Goal: Check status: Check status

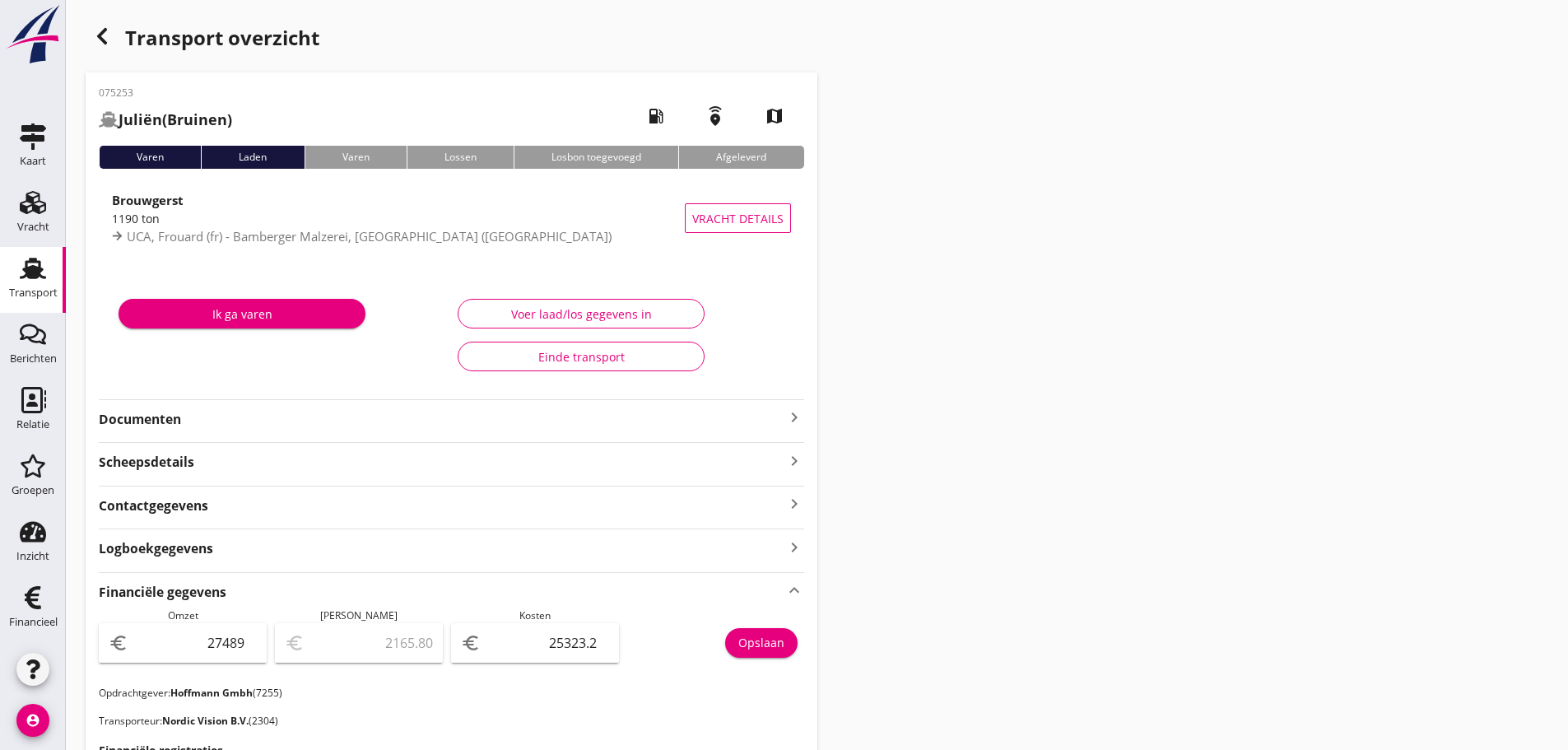
click at [113, 34] on div "button" at bounding box center [102, 36] width 33 height 33
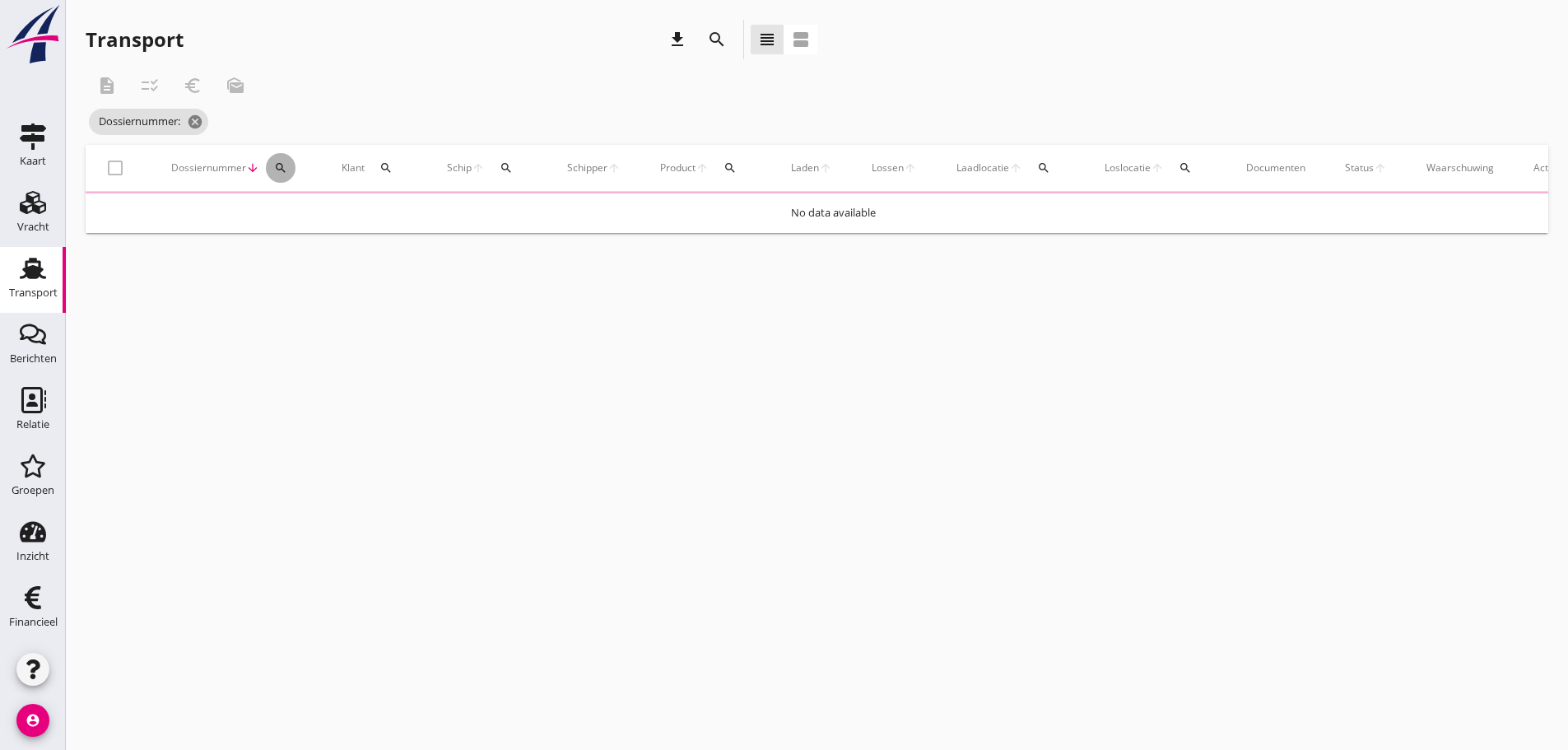
drag, startPoint x: 276, startPoint y: 167, endPoint x: 285, endPoint y: 198, distance: 32.3
click at [277, 167] on icon "search" at bounding box center [281, 168] width 14 height 14
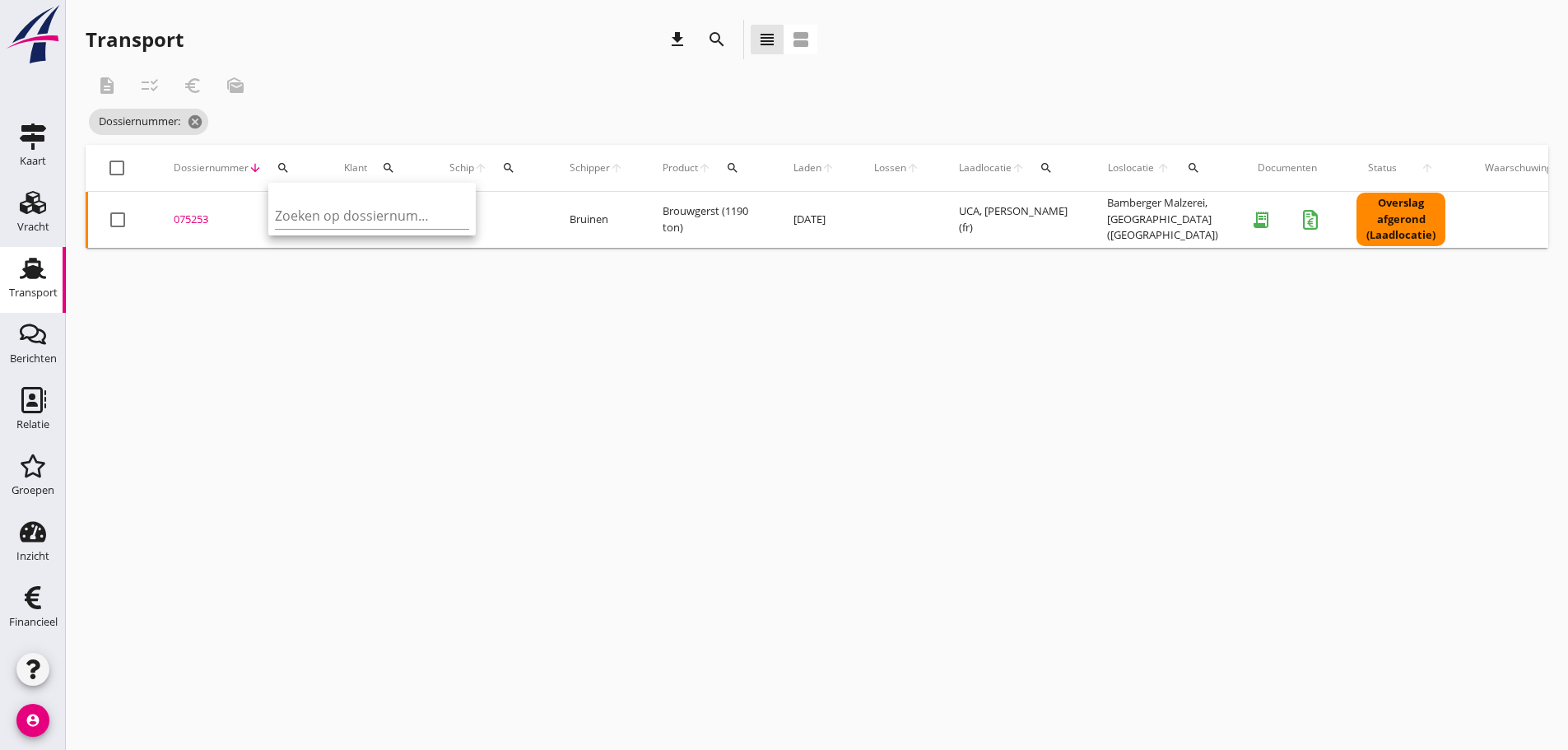
drag, startPoint x: 287, startPoint y: 217, endPoint x: 272, endPoint y: 214, distance: 15.3
click at [287, 218] on input "Zoeken op dossiernummer..." at bounding box center [361, 216] width 172 height 26
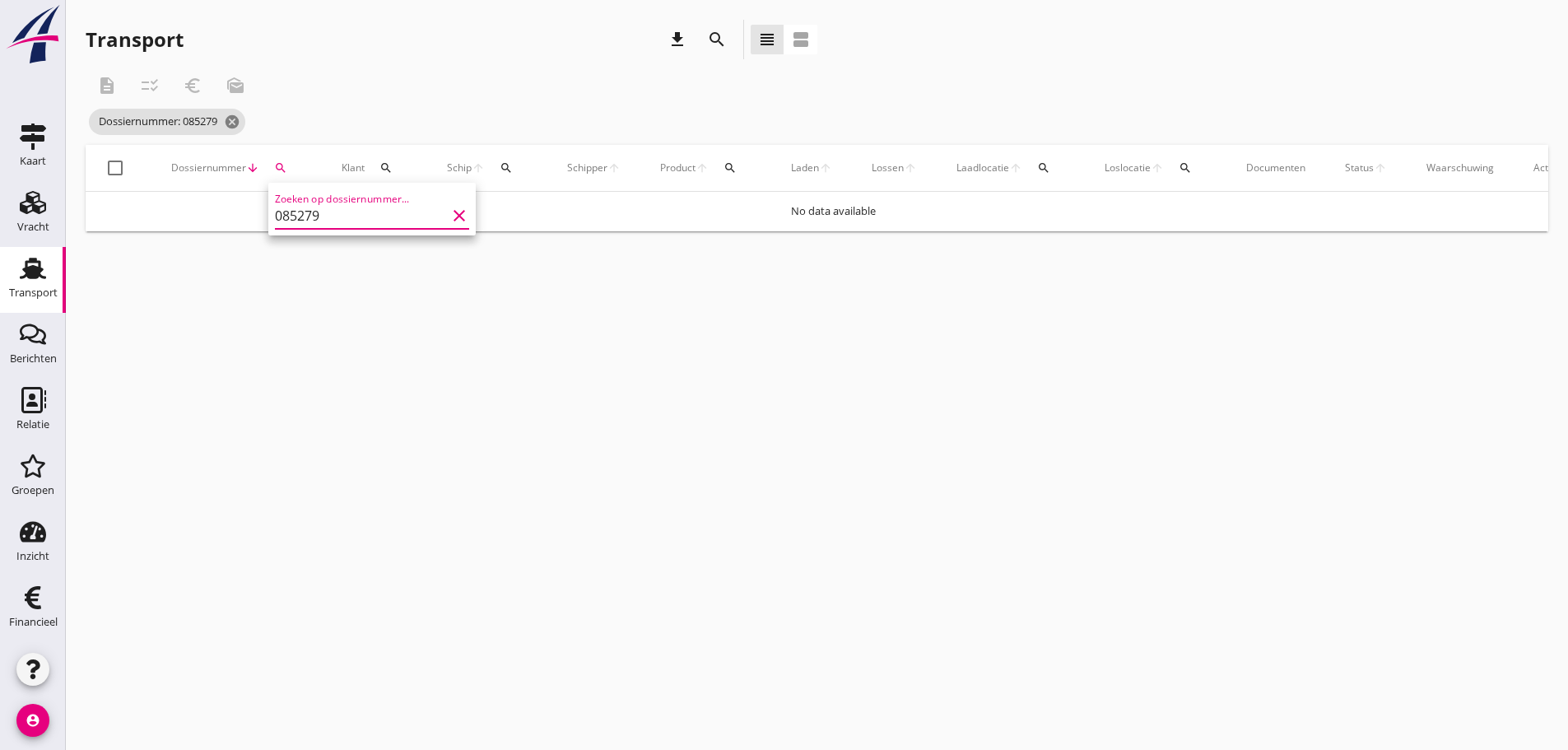
type input "085279"
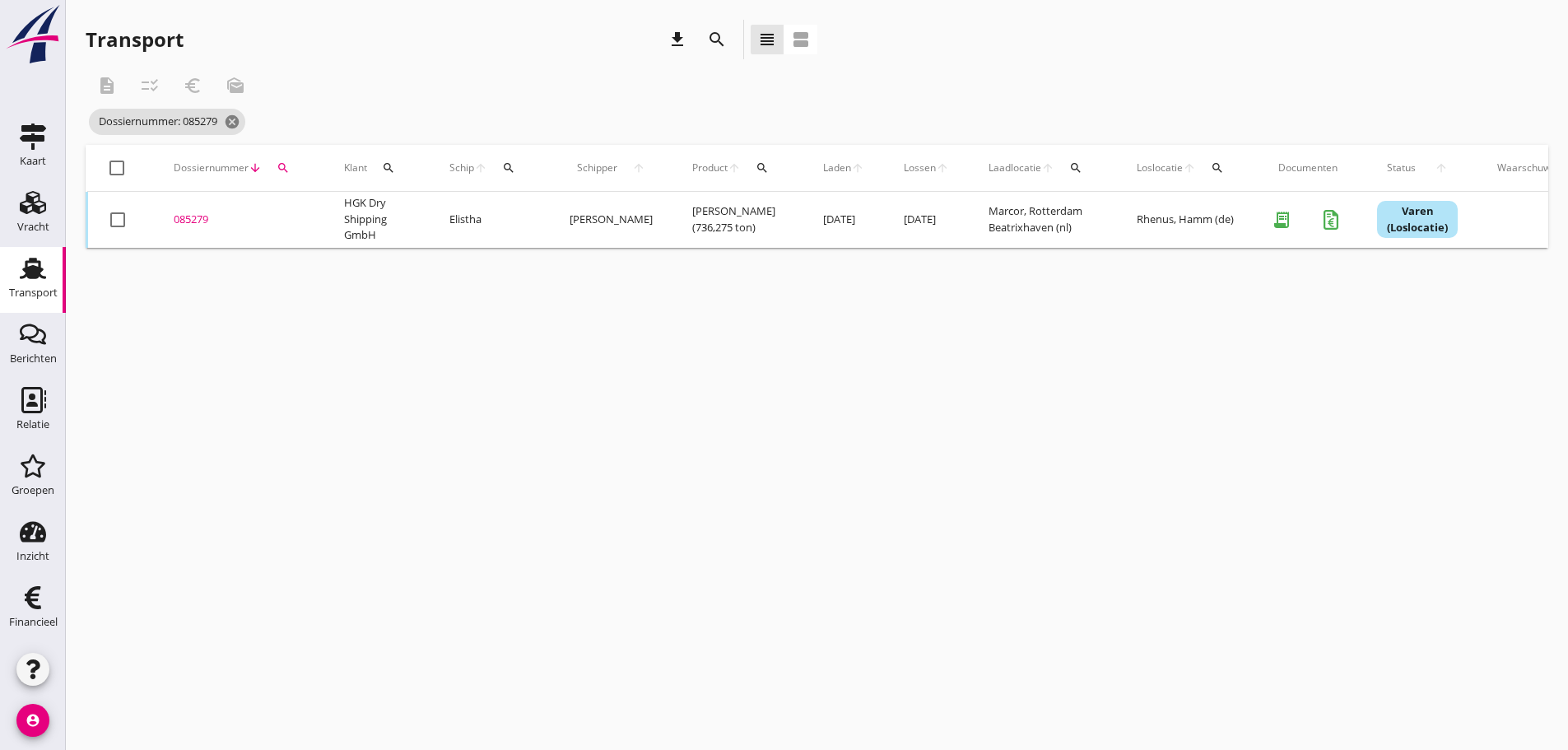
click at [190, 219] on div "085279" at bounding box center [239, 219] width 131 height 17
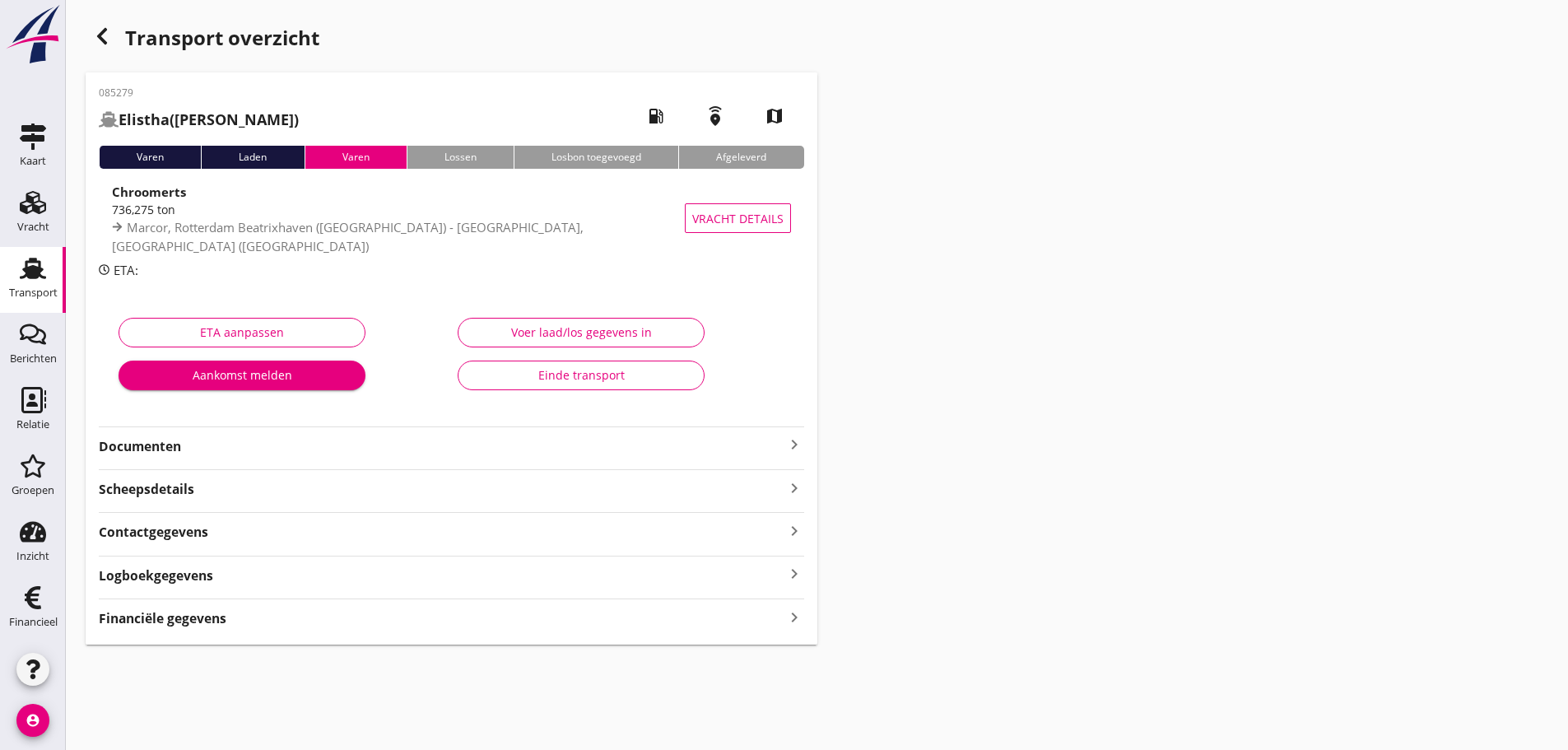
click at [187, 628] on strong "Financiële gegevens" at bounding box center [162, 617] width 128 height 19
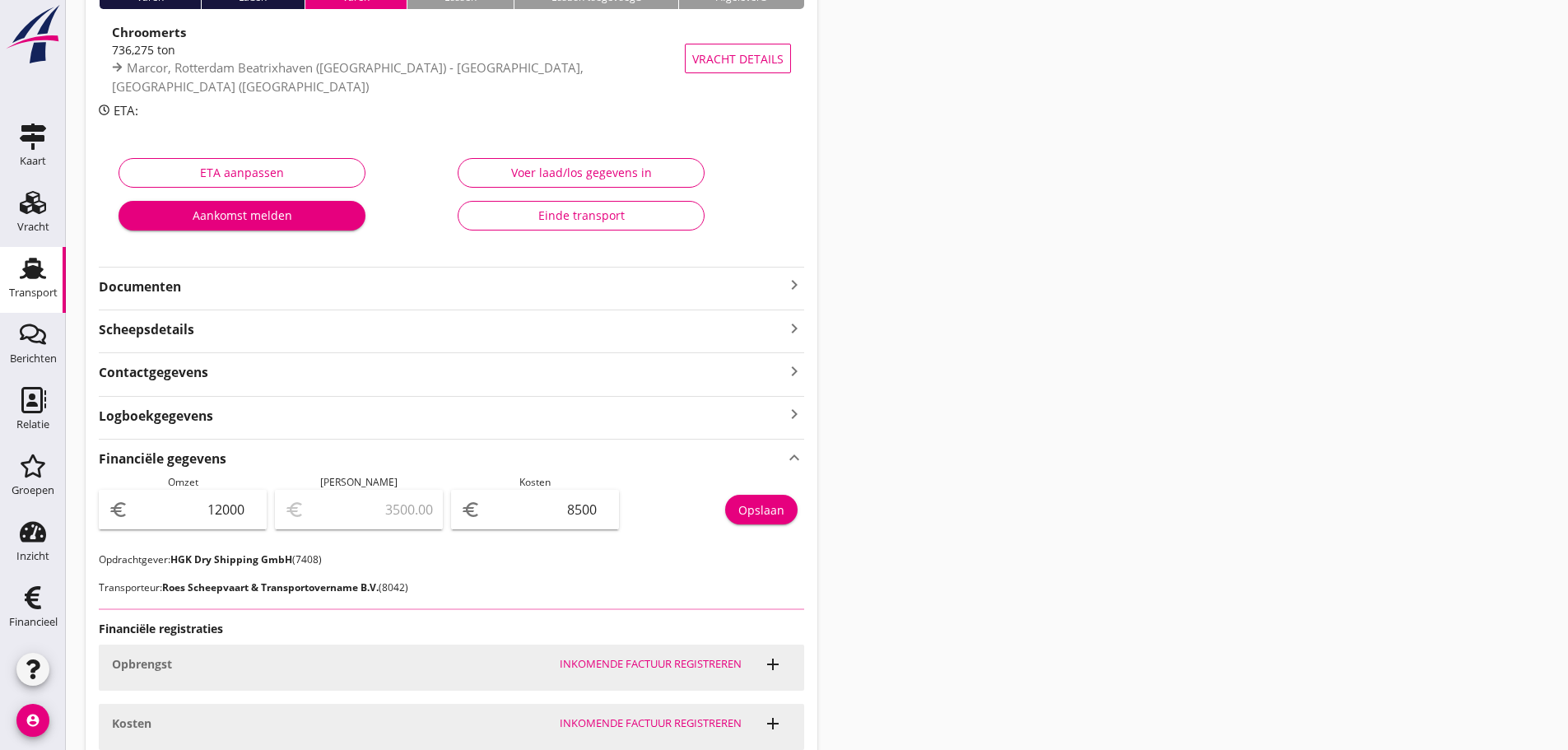
scroll to position [296, 0]
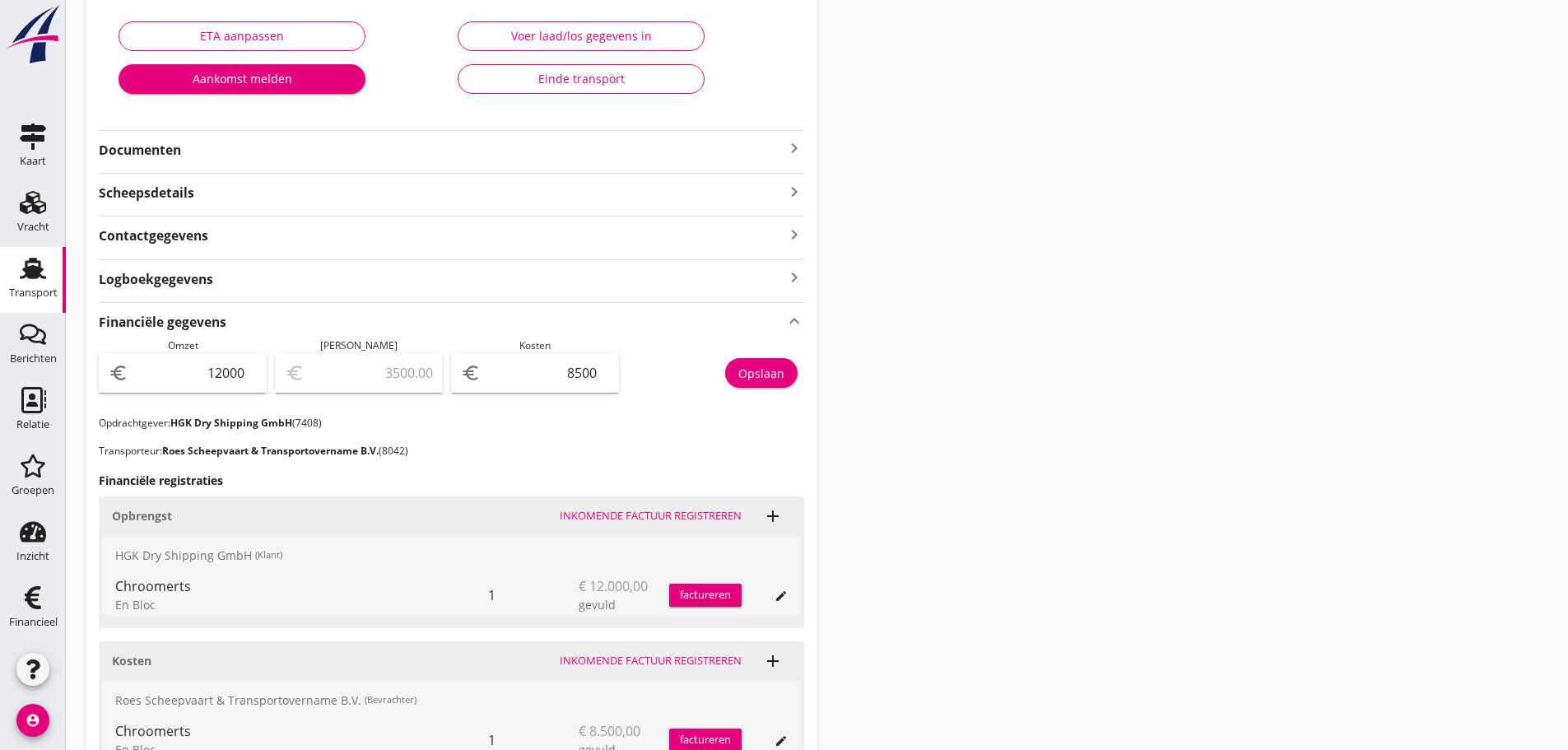
click at [1064, 270] on div "Transport overzicht 085279 Elistha ([PERSON_NAME]) local_gas_station emergency_…" at bounding box center [818, 363] width 1503 height 1320
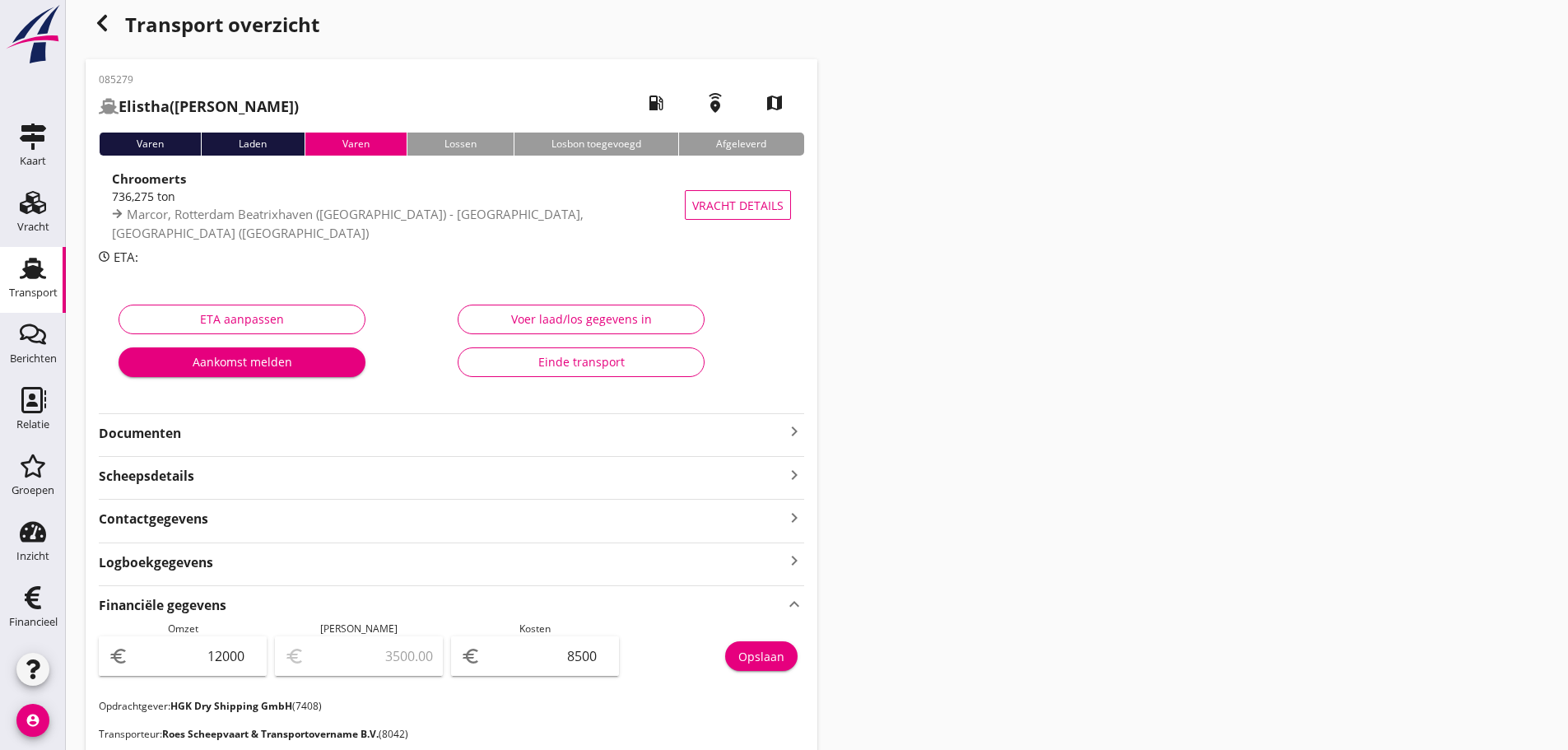
scroll to position [0, 0]
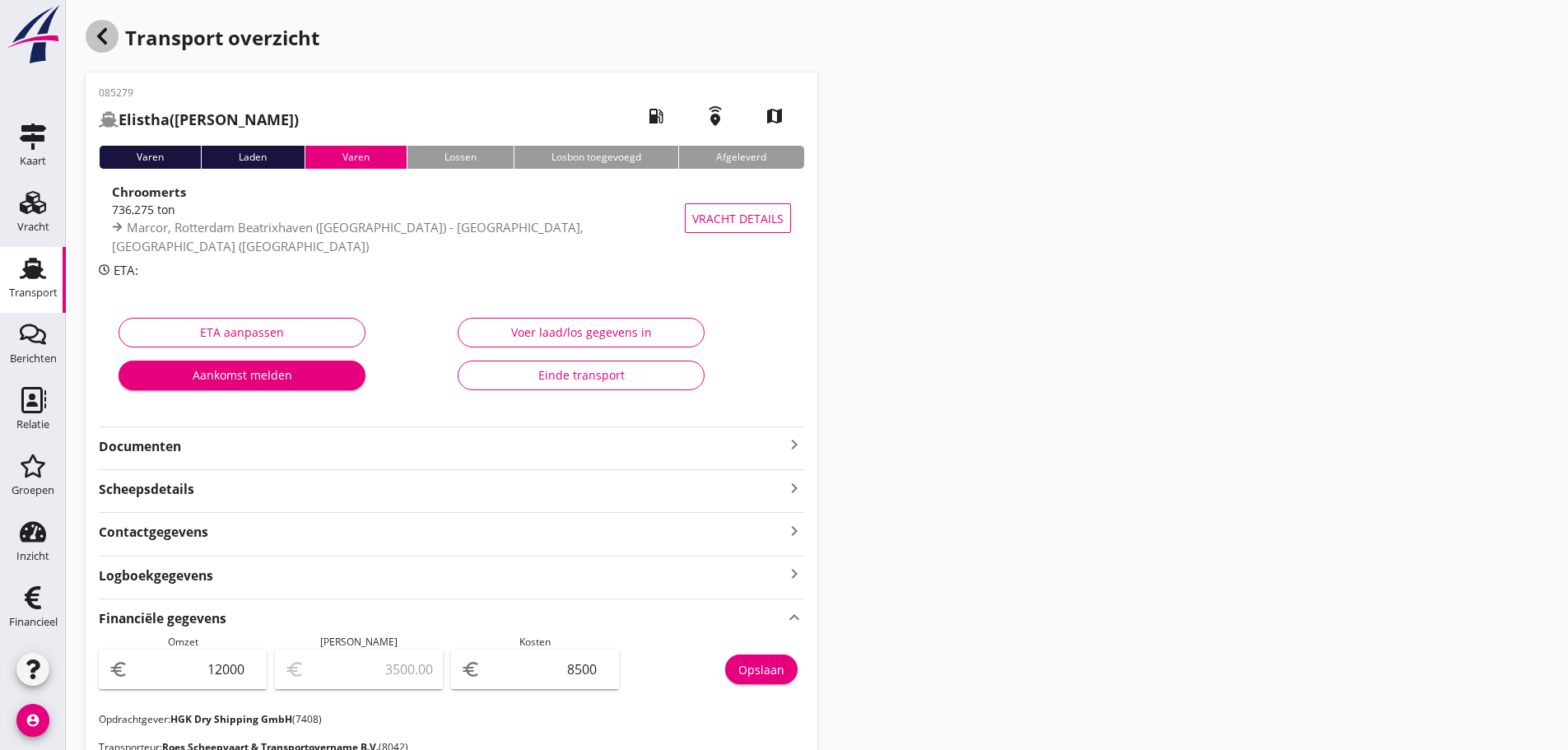
click at [97, 23] on div "button" at bounding box center [102, 36] width 33 height 33
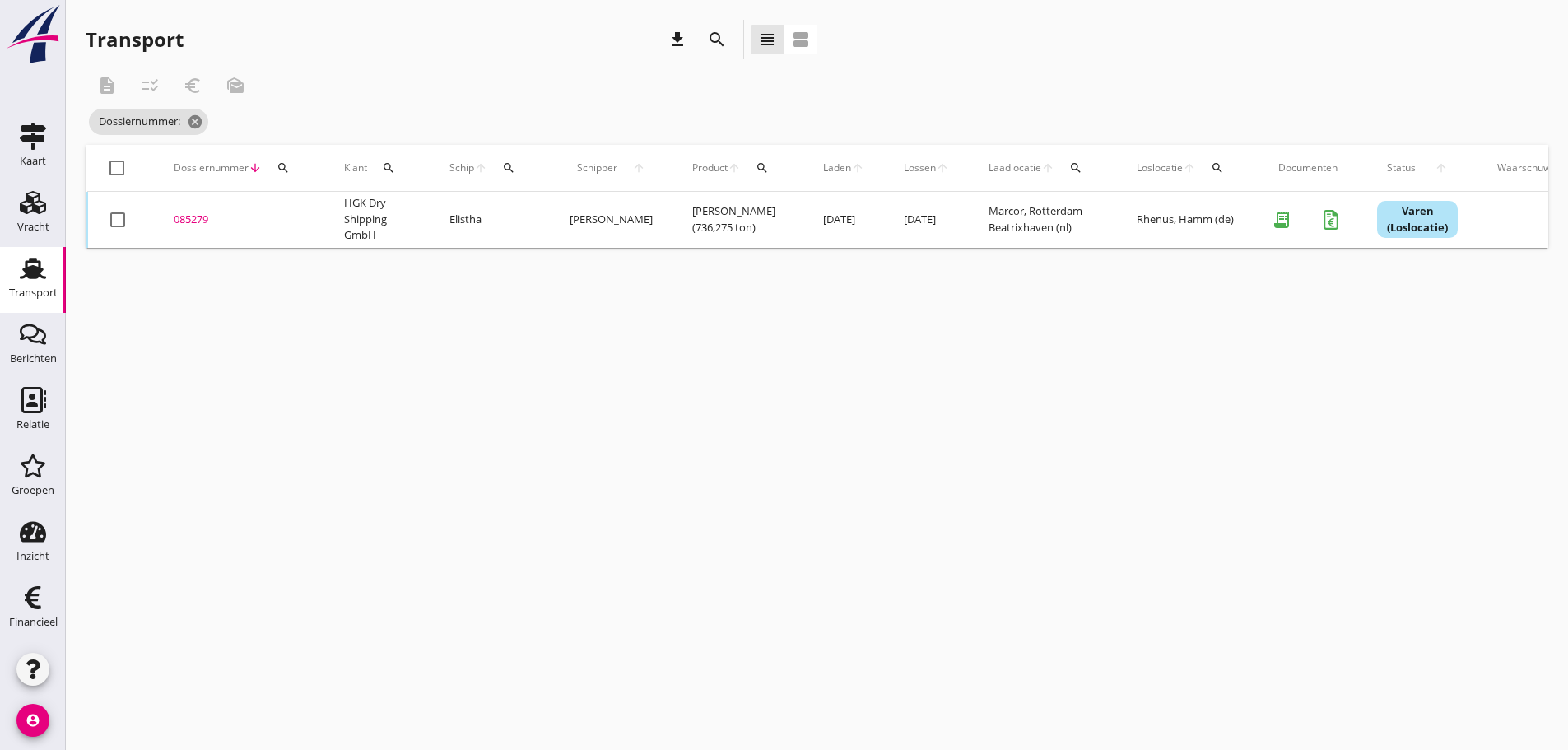
click at [277, 161] on icon "search" at bounding box center [284, 168] width 14 height 14
click at [511, 166] on icon "search" at bounding box center [509, 168] width 14 height 14
click at [525, 214] on input "Zoek op (scheeps)naam" at bounding box center [587, 216] width 172 height 26
type input "085280"
click at [725, 220] on icon "check" at bounding box center [735, 214] width 20 height 20
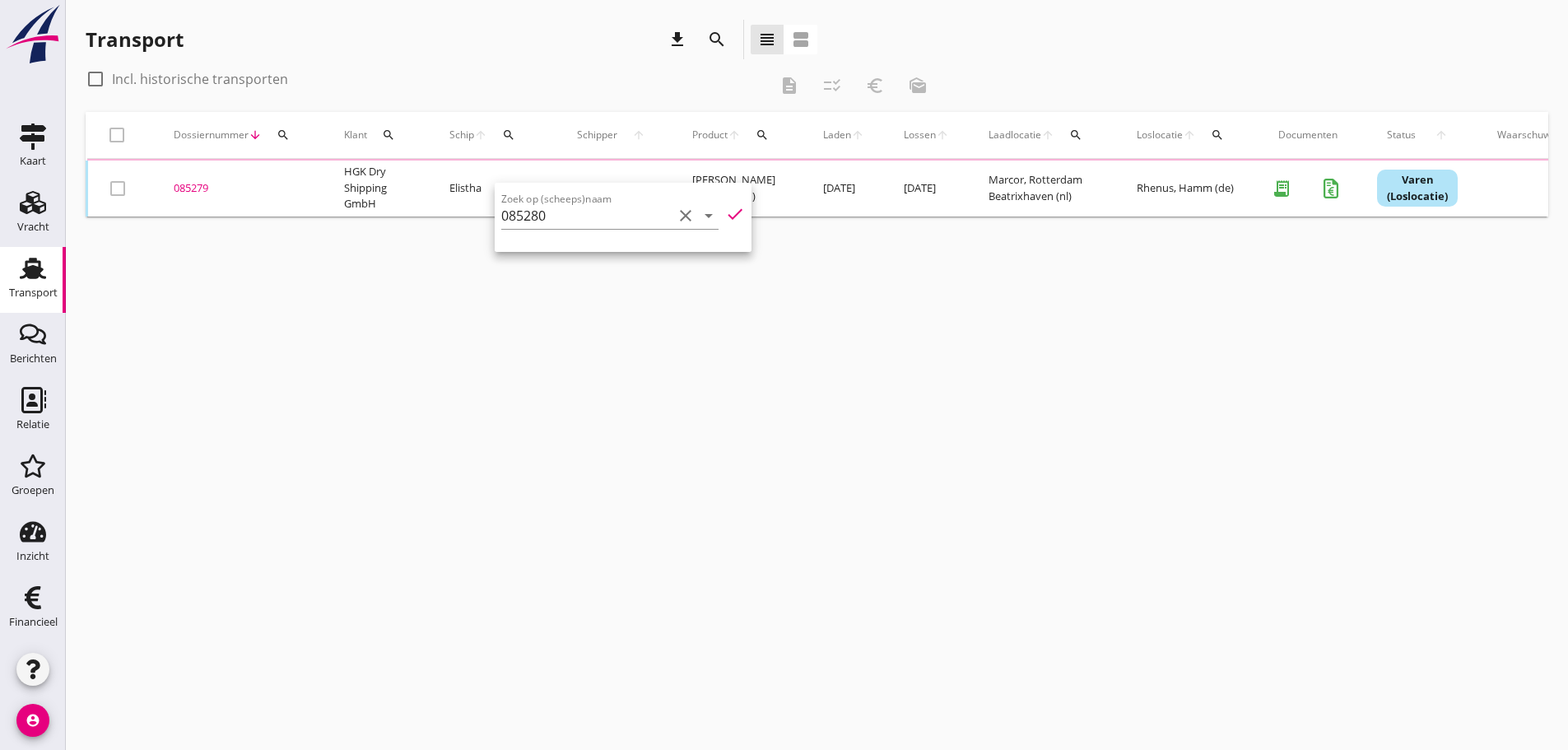
drag, startPoint x: 275, startPoint y: 135, endPoint x: 291, endPoint y: 152, distance: 23.3
click at [276, 135] on div "search" at bounding box center [283, 136] width 29 height 14
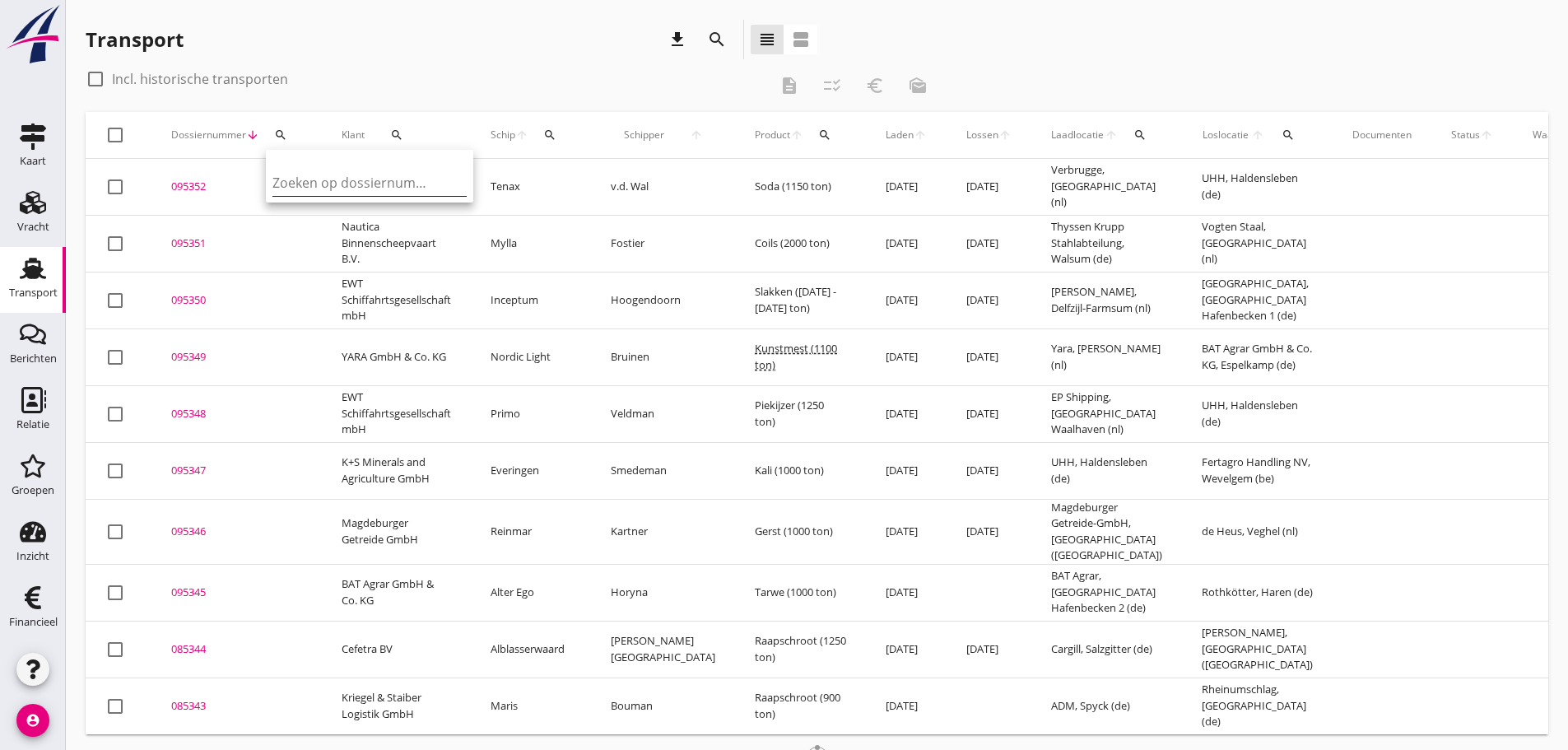
click at [296, 178] on input "Zoeken op dossiernummer..." at bounding box center [358, 182] width 172 height 26
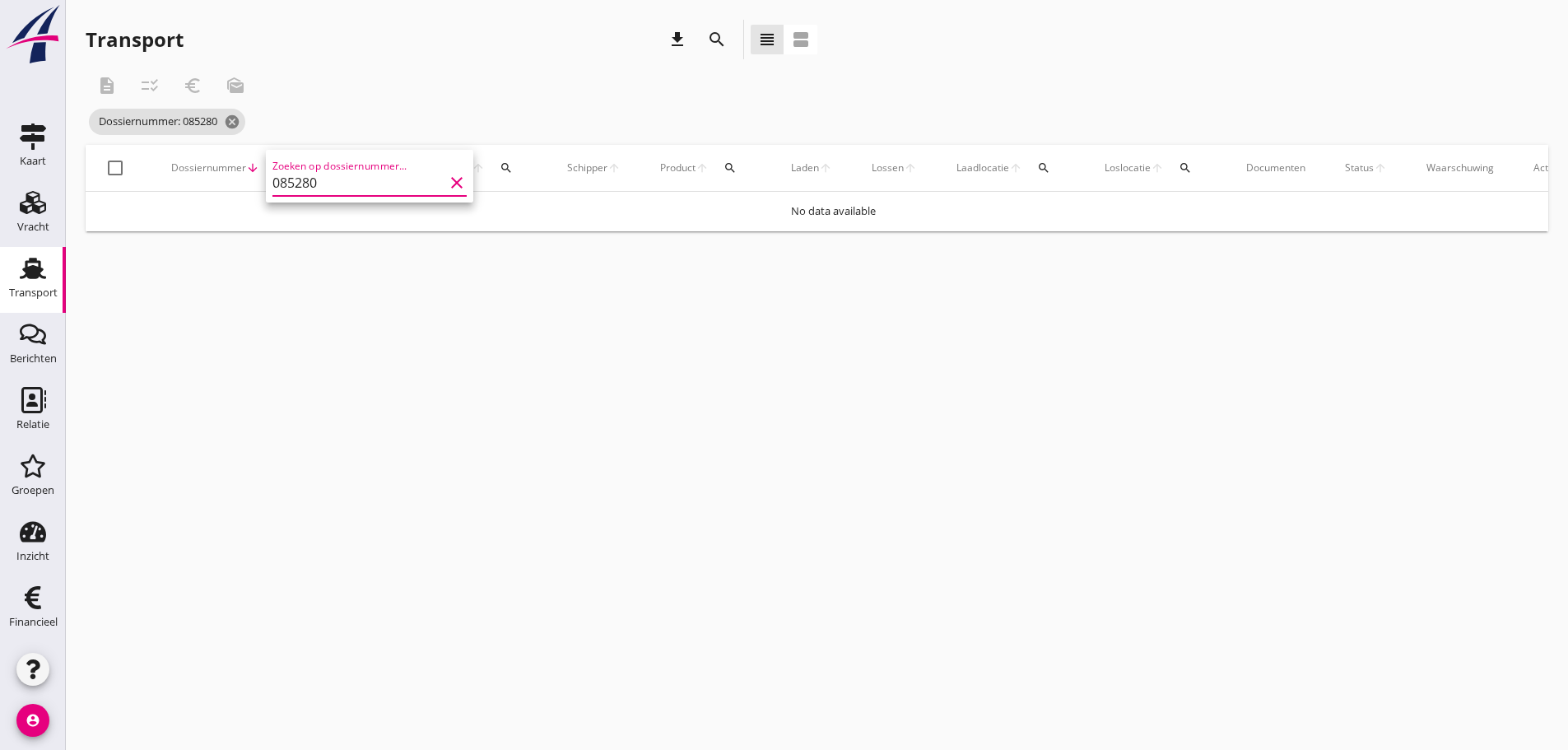
type input "085280"
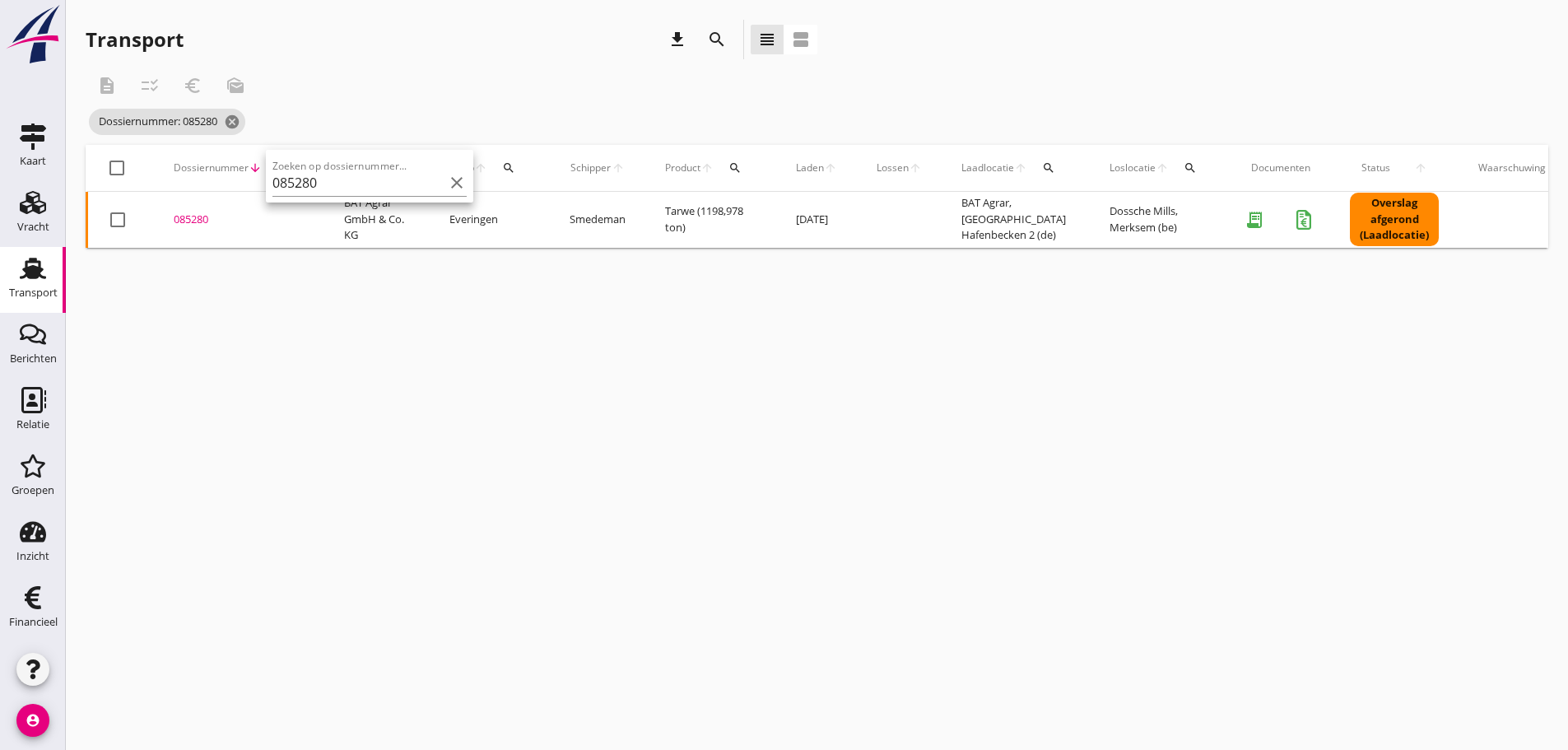
click at [189, 218] on div "085280" at bounding box center [239, 219] width 131 height 17
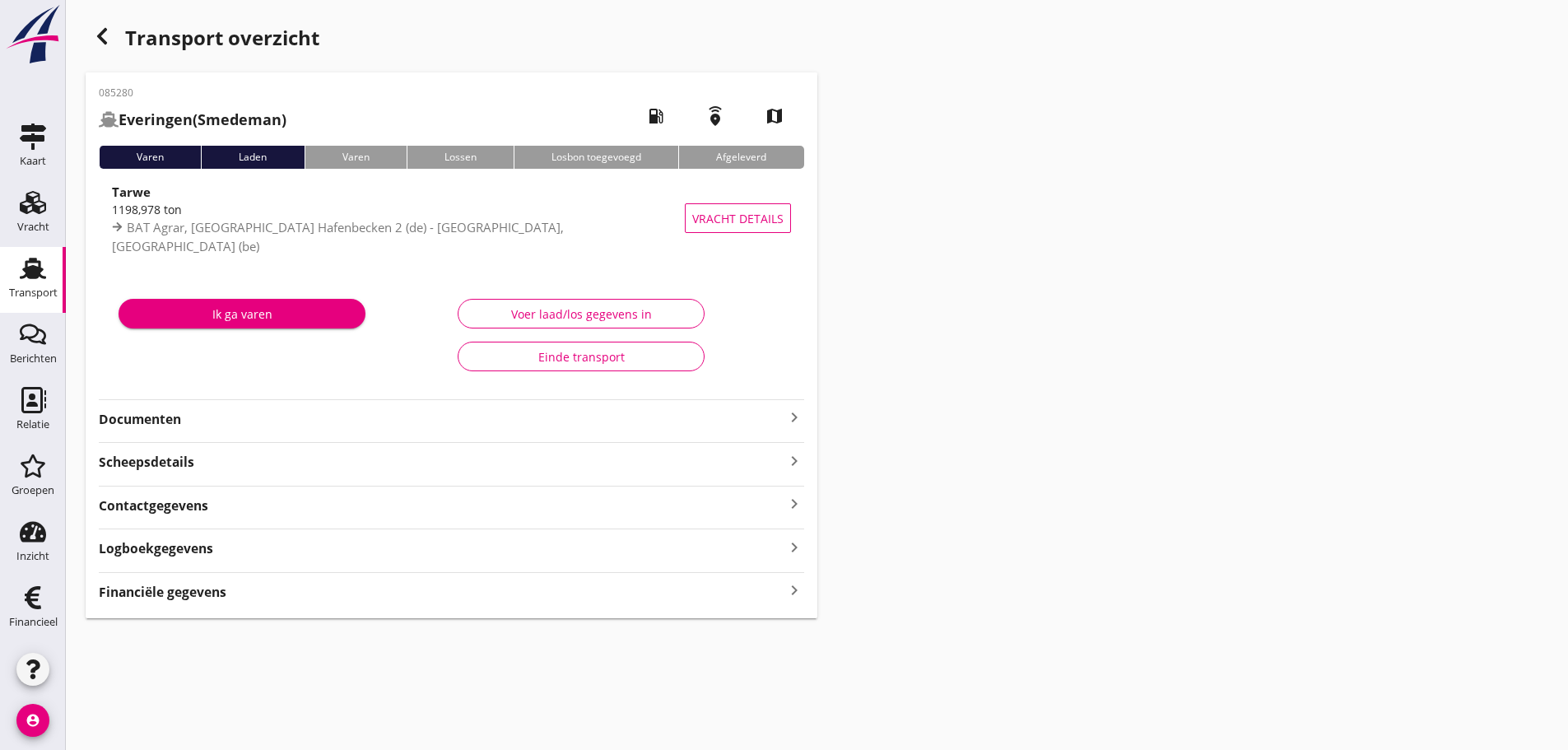
click at [265, 597] on div "Financiële gegevens keyboard_arrow_right" at bounding box center [451, 590] width 705 height 22
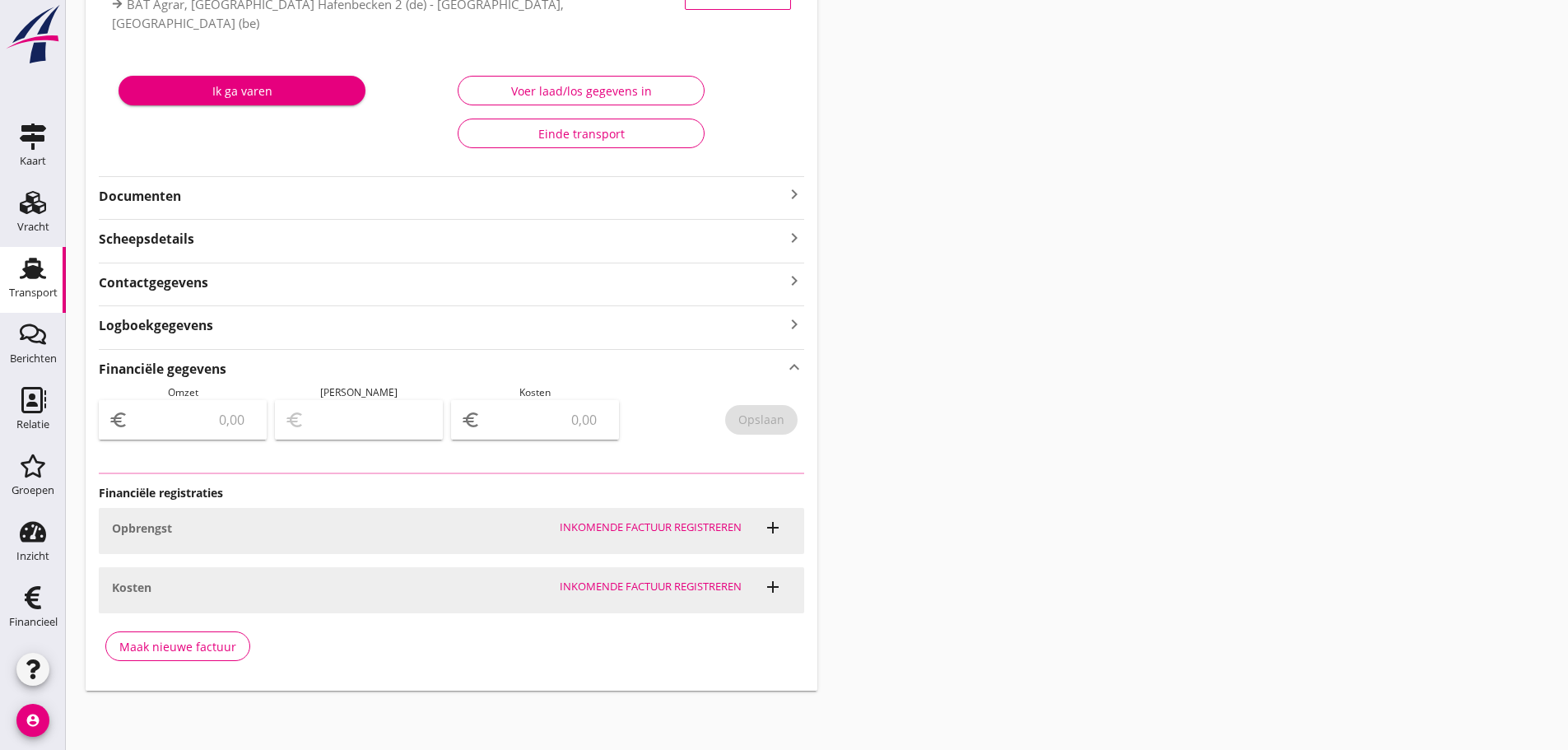
type input "25758.68"
type input "4117.13"
type input "21641.55"
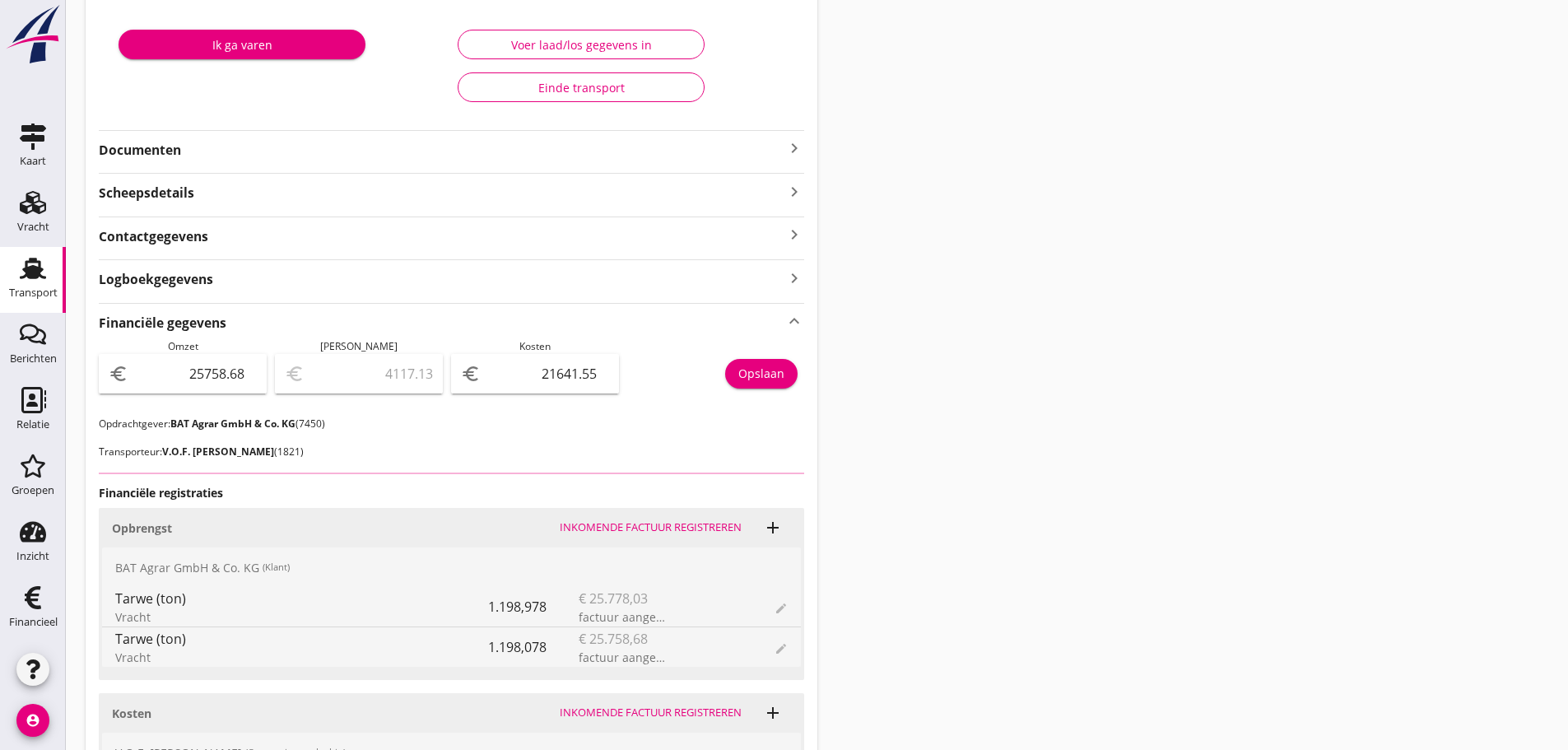
scroll to position [351, 0]
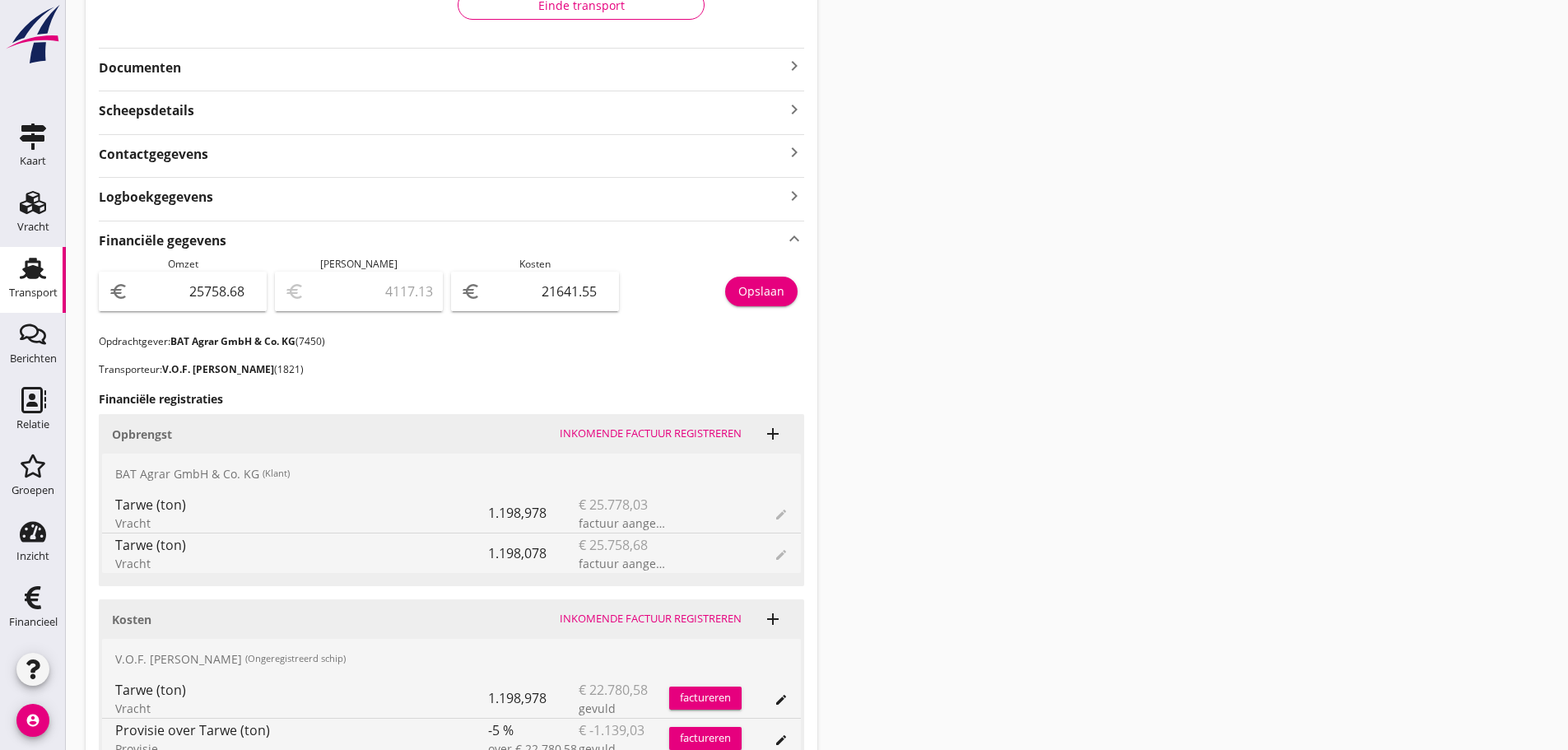
click at [658, 503] on div "€ 25.778,03 factuur aangemaakt" at bounding box center [623, 512] width 91 height 40
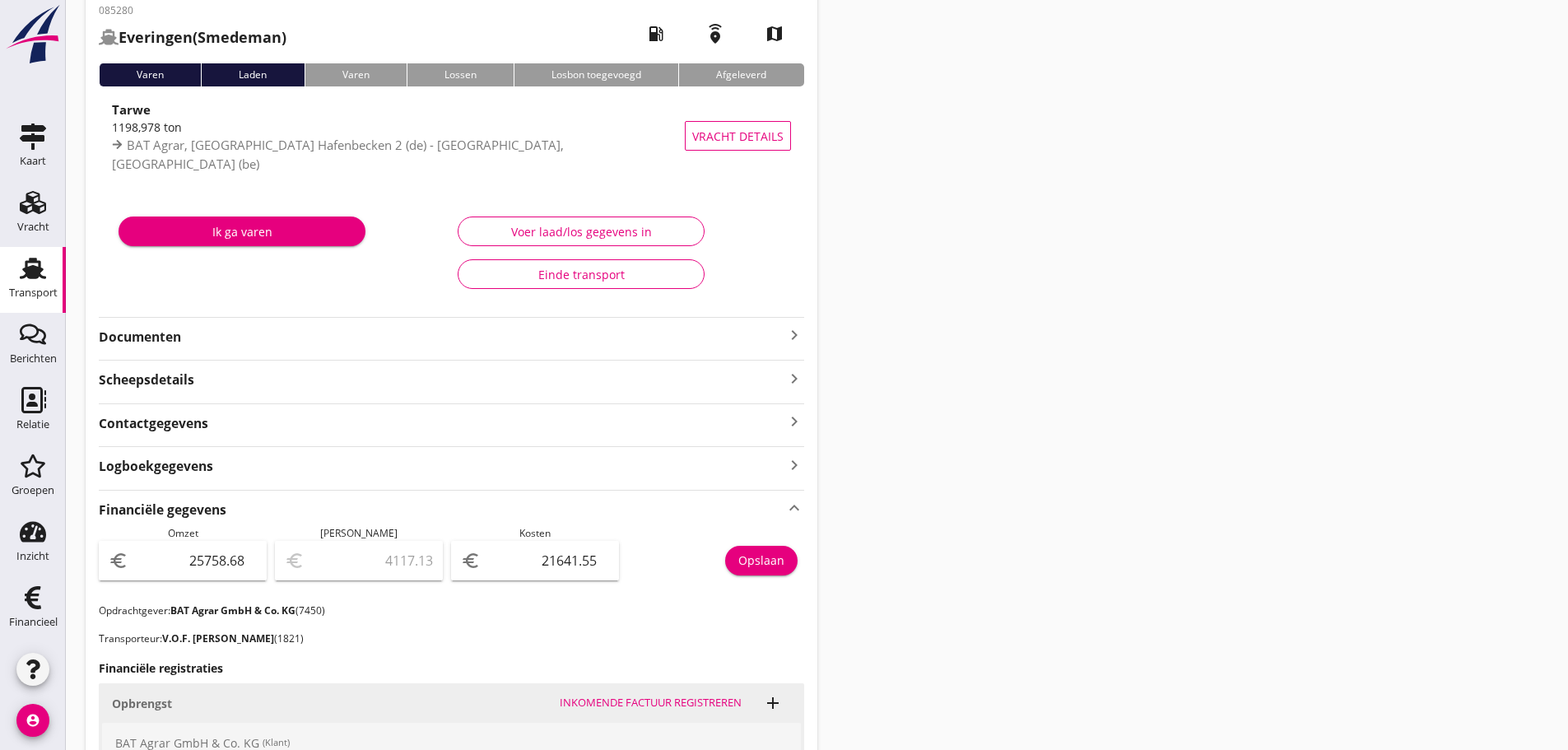
scroll to position [0, 0]
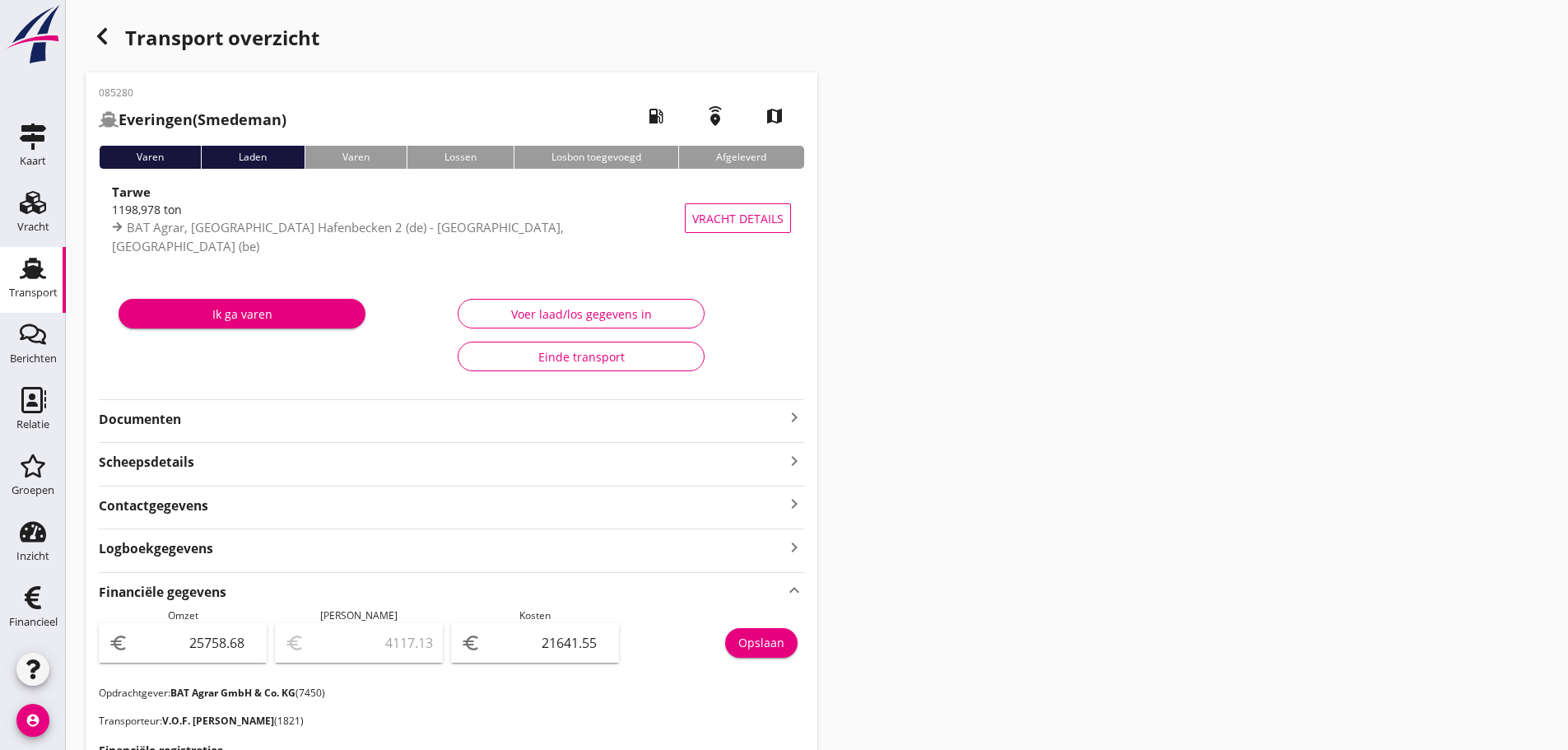
click at [107, 40] on icon "button" at bounding box center [102, 36] width 20 height 20
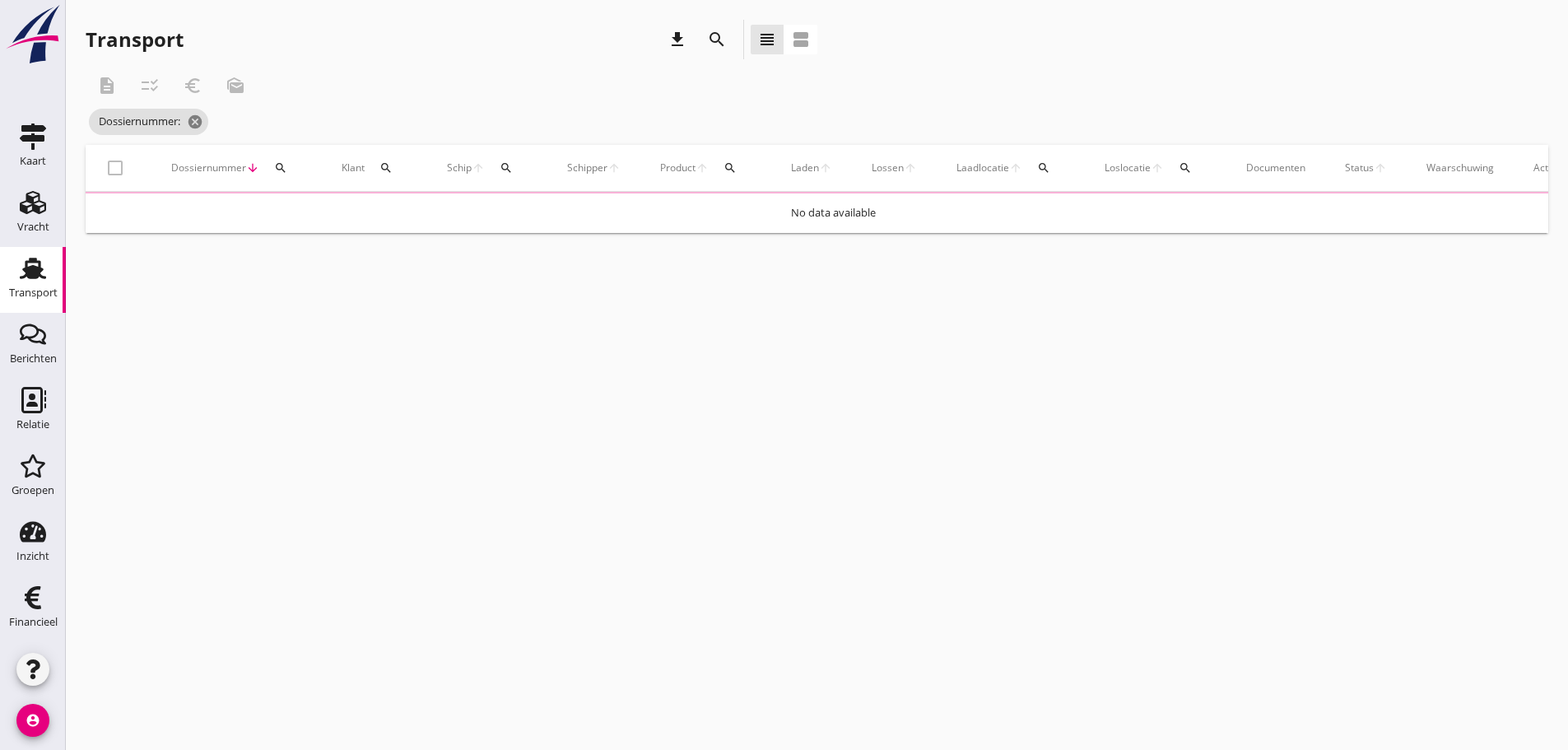
drag, startPoint x: 286, startPoint y: 166, endPoint x: 285, endPoint y: 178, distance: 12.0
click at [286, 168] on icon "search" at bounding box center [281, 168] width 14 height 14
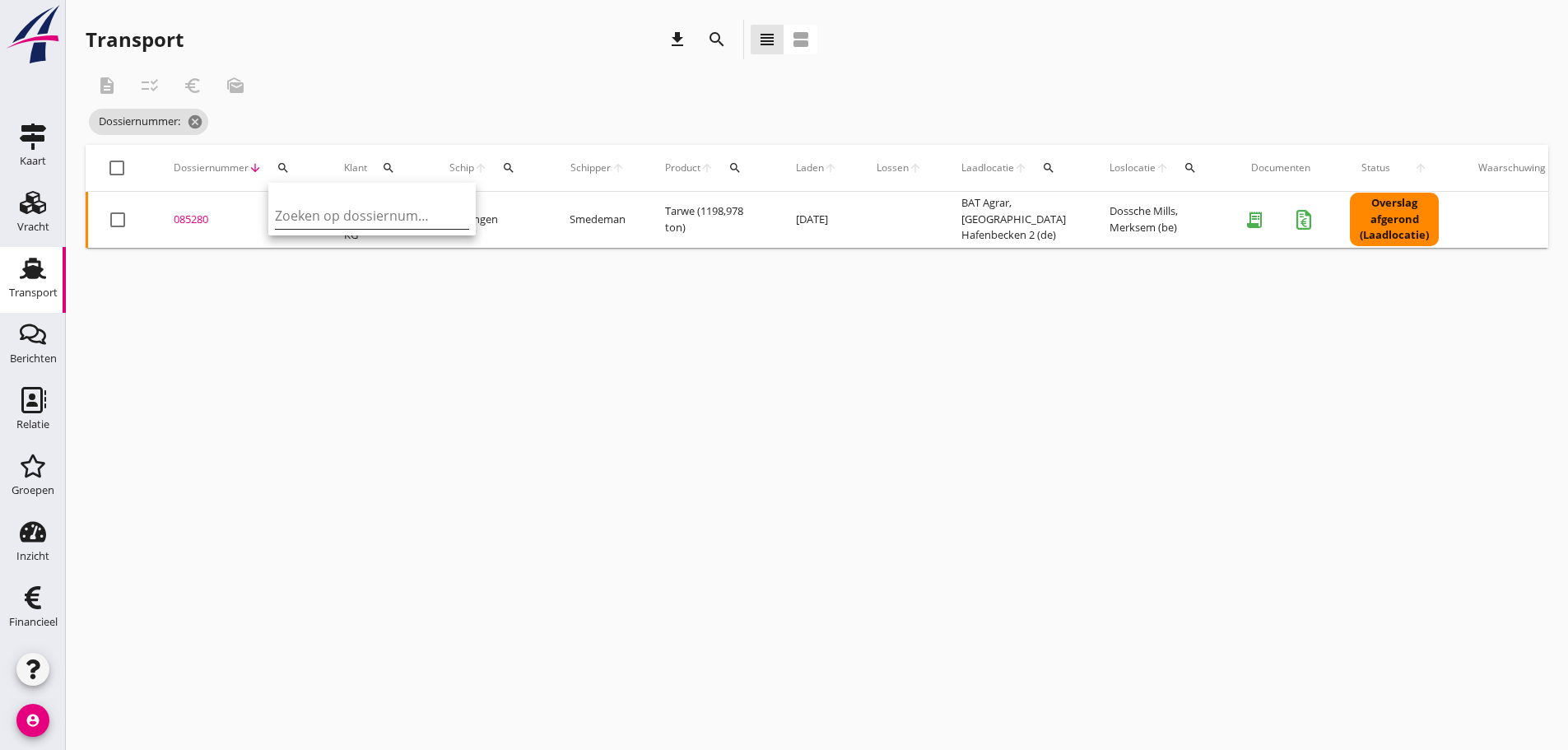
drag, startPoint x: 296, startPoint y: 224, endPoint x: 286, endPoint y: 217, distance: 12.2
click at [291, 222] on input "Zoeken op dossiernummer..." at bounding box center [361, 216] width 172 height 26
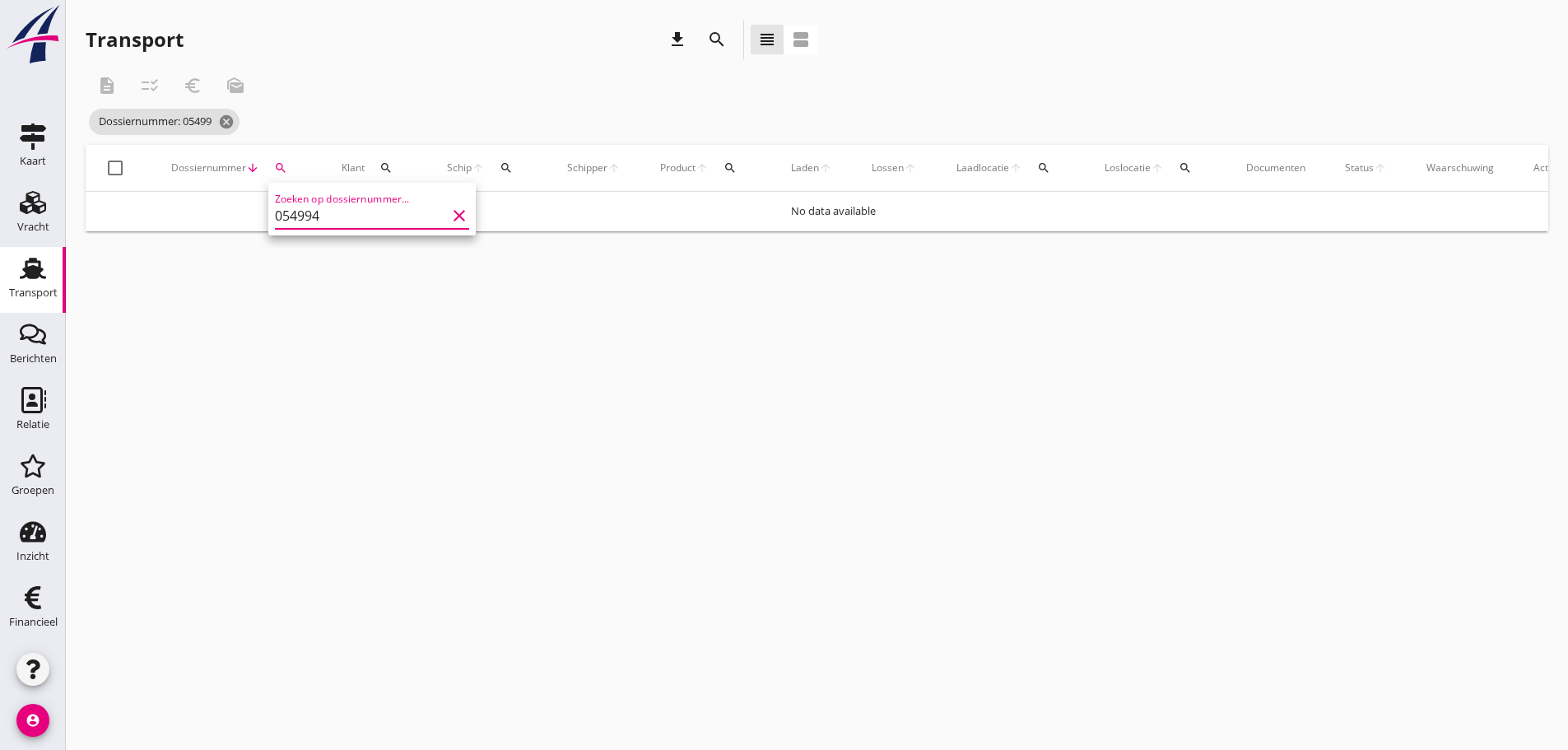
type input "054994"
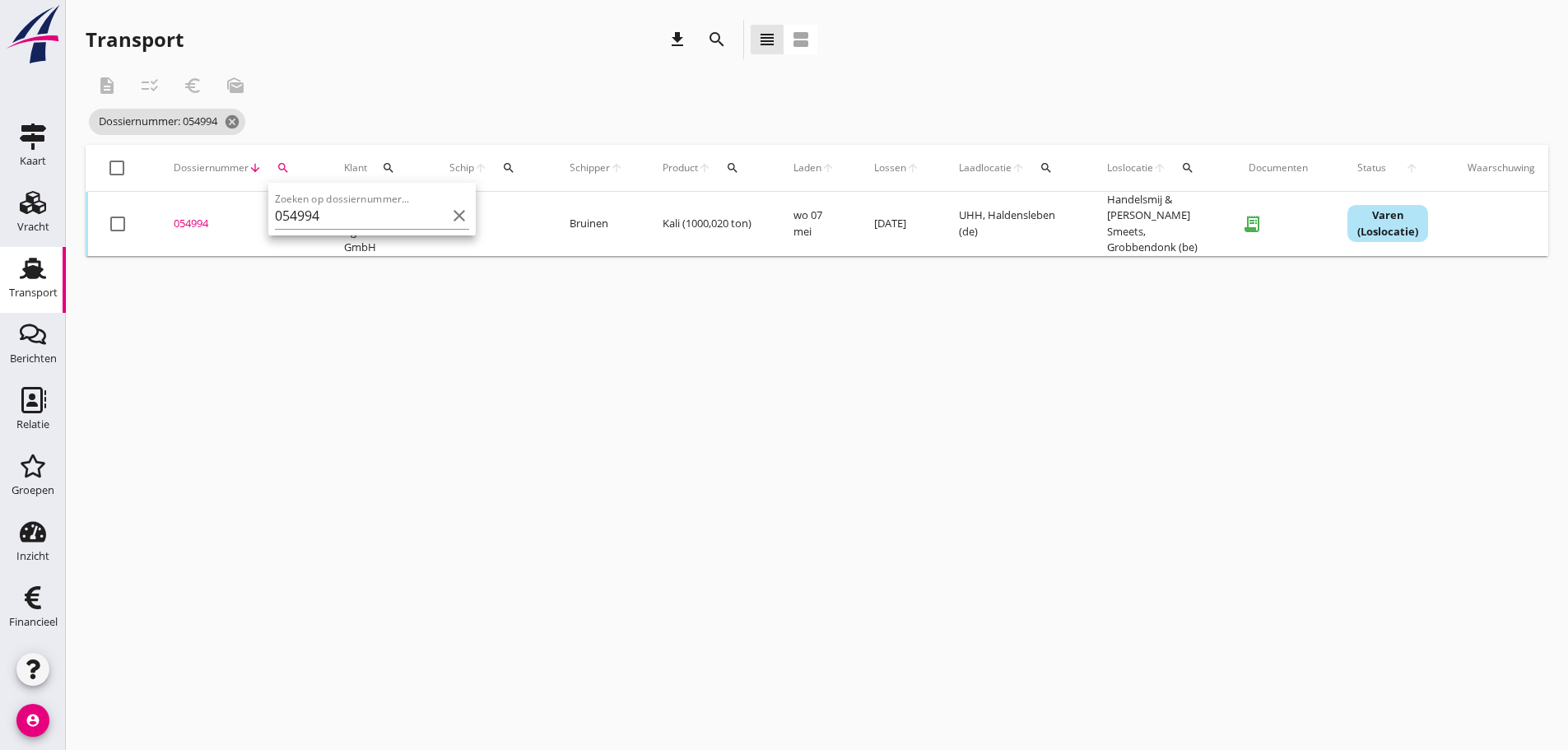
drag, startPoint x: 192, startPoint y: 228, endPoint x: 209, endPoint y: 228, distance: 17.0
click at [197, 227] on div "054994" at bounding box center [239, 223] width 131 height 17
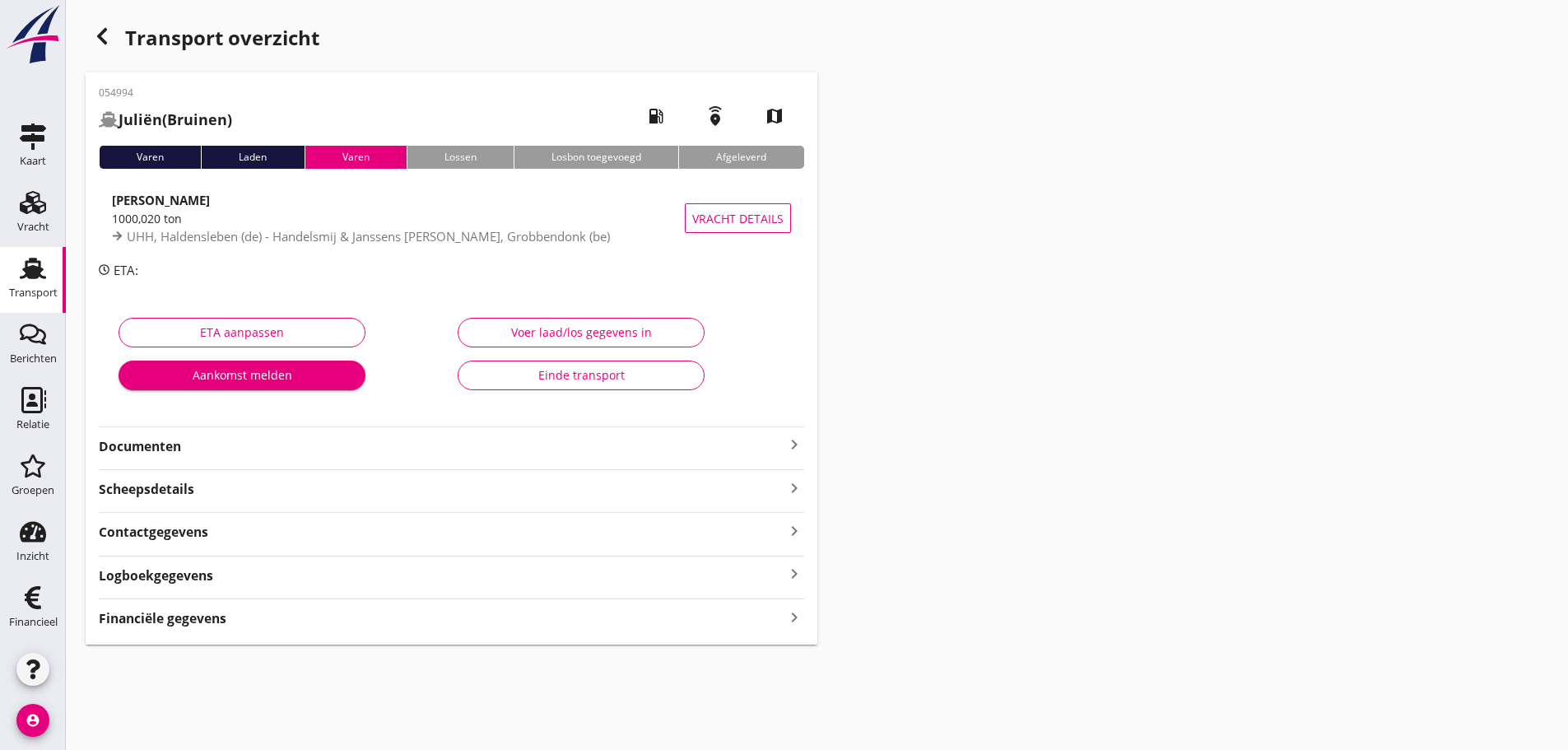
click at [788, 438] on icon "keyboard_arrow_right" at bounding box center [794, 445] width 20 height 20
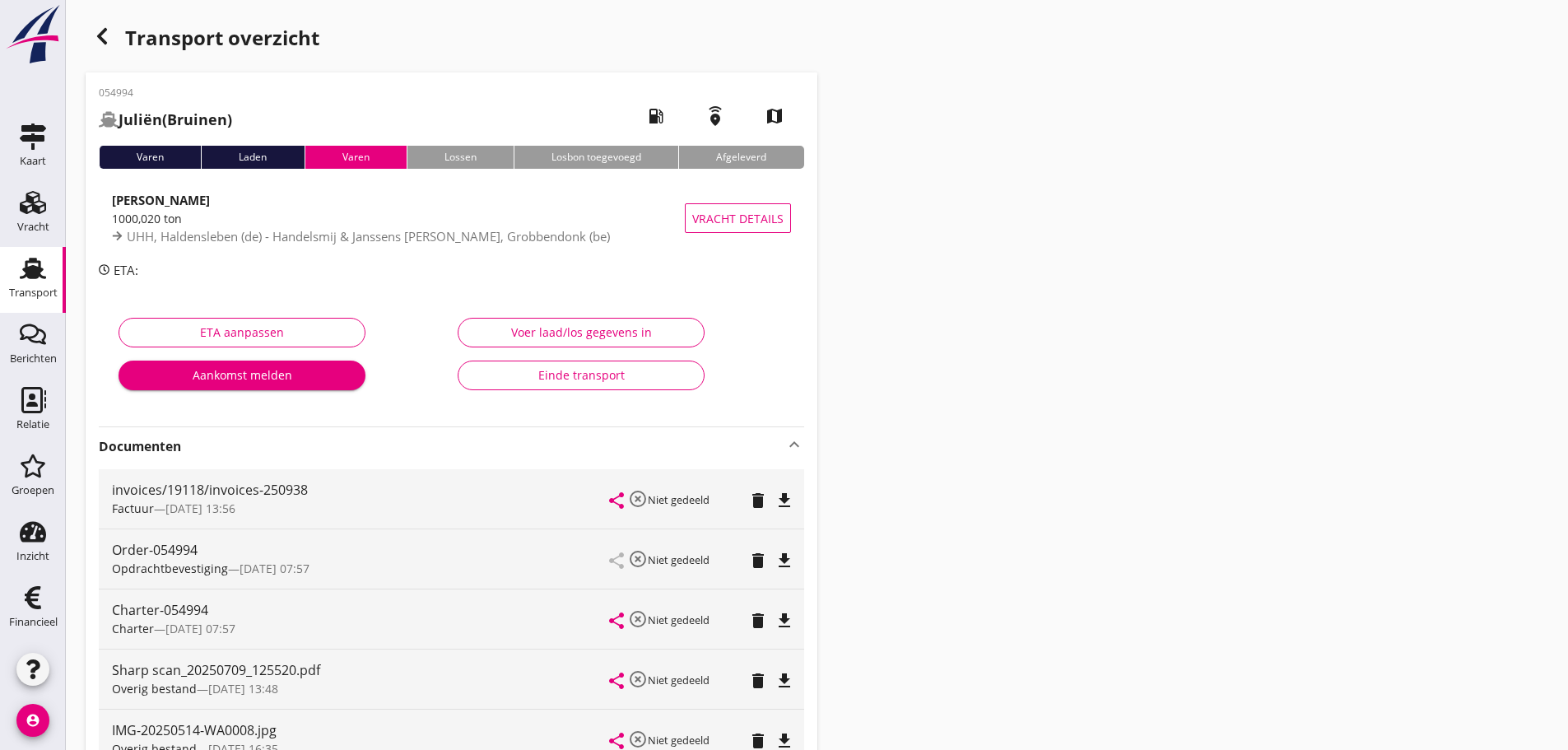
drag, startPoint x: 942, startPoint y: 413, endPoint x: 864, endPoint y: 480, distance: 102.8
click at [941, 413] on div "Transport overzicht 054994 Juliën (Bruinen) local_gas_station emergency_share m…" at bounding box center [818, 686] width 1503 height 1372
click at [794, 445] on icon "keyboard_arrow_up" at bounding box center [794, 445] width 20 height 20
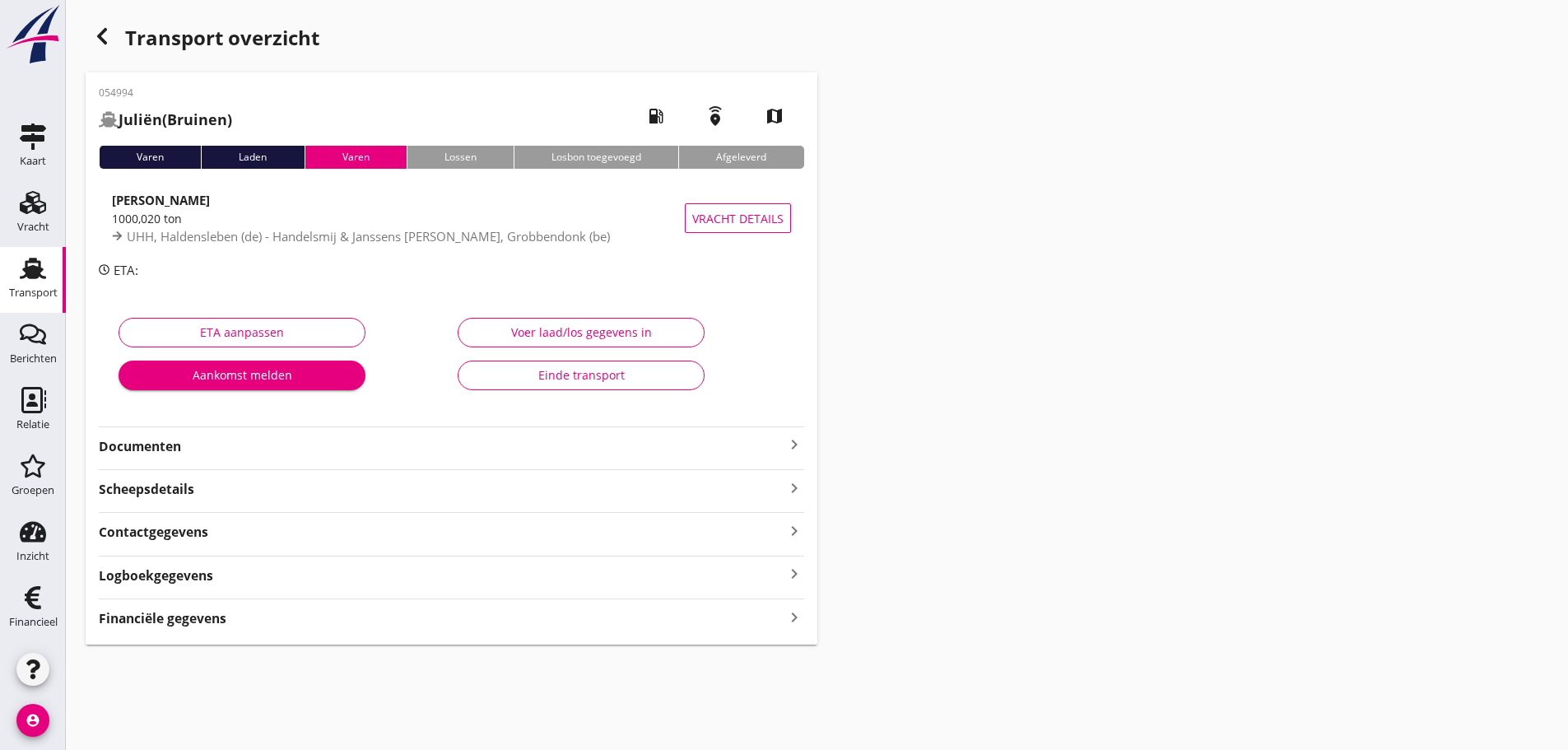
click at [795, 613] on icon "keyboard_arrow_right" at bounding box center [794, 616] width 20 height 22
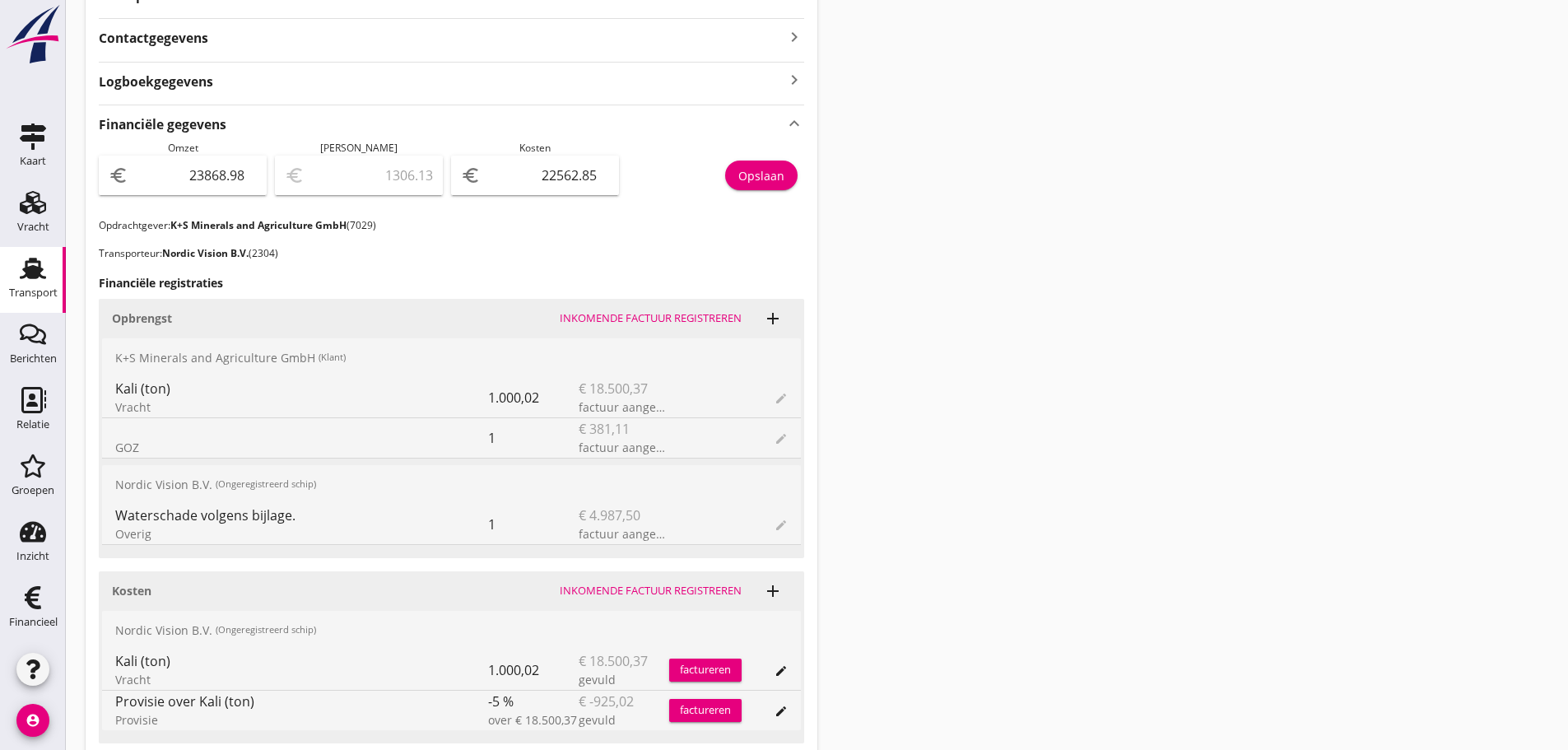
scroll to position [823, 0]
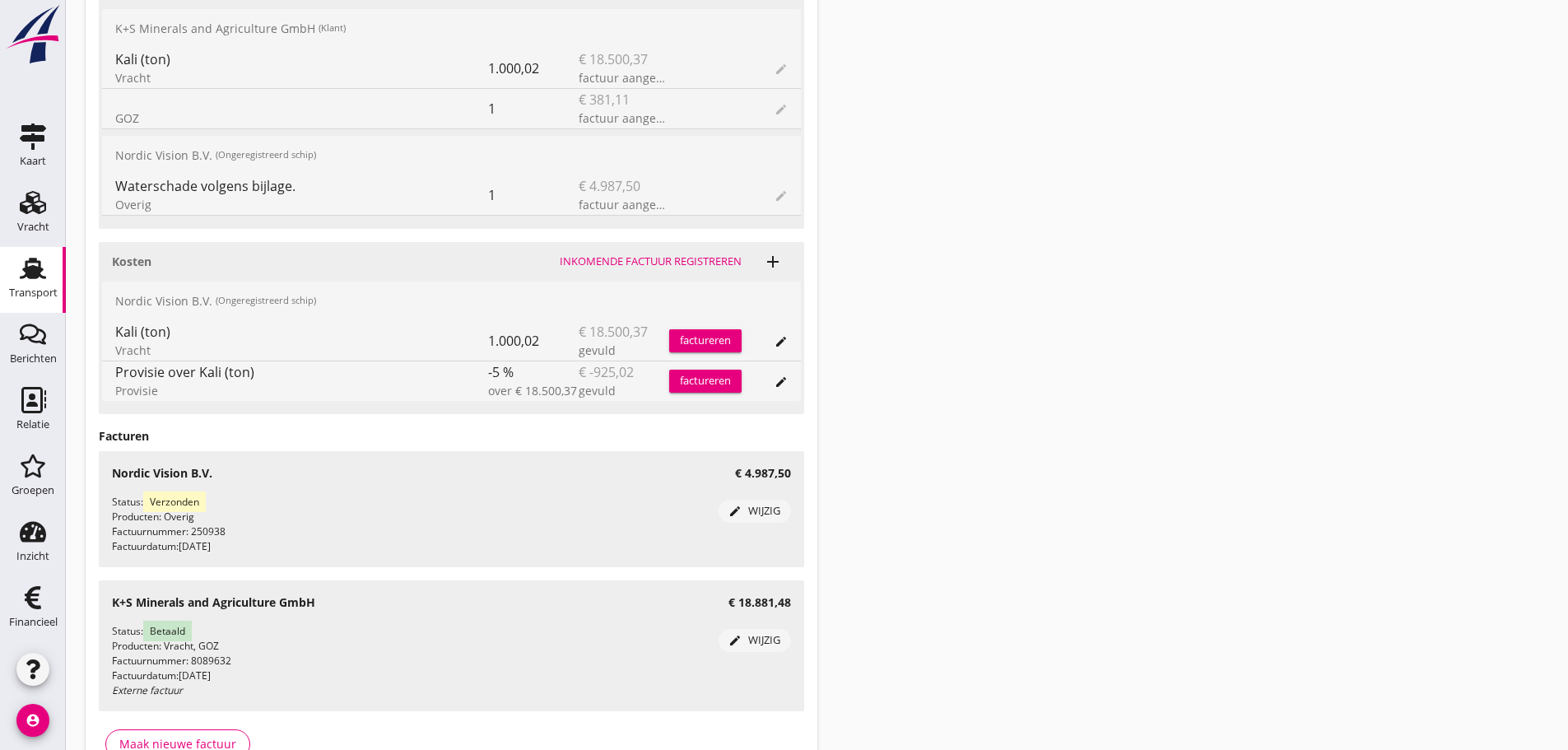
click at [187, 525] on div "Status: Verzonden Producten: Overig Factuurnummer: 250938 Factuurdatum: [DATE]" at bounding box center [416, 524] width 607 height 59
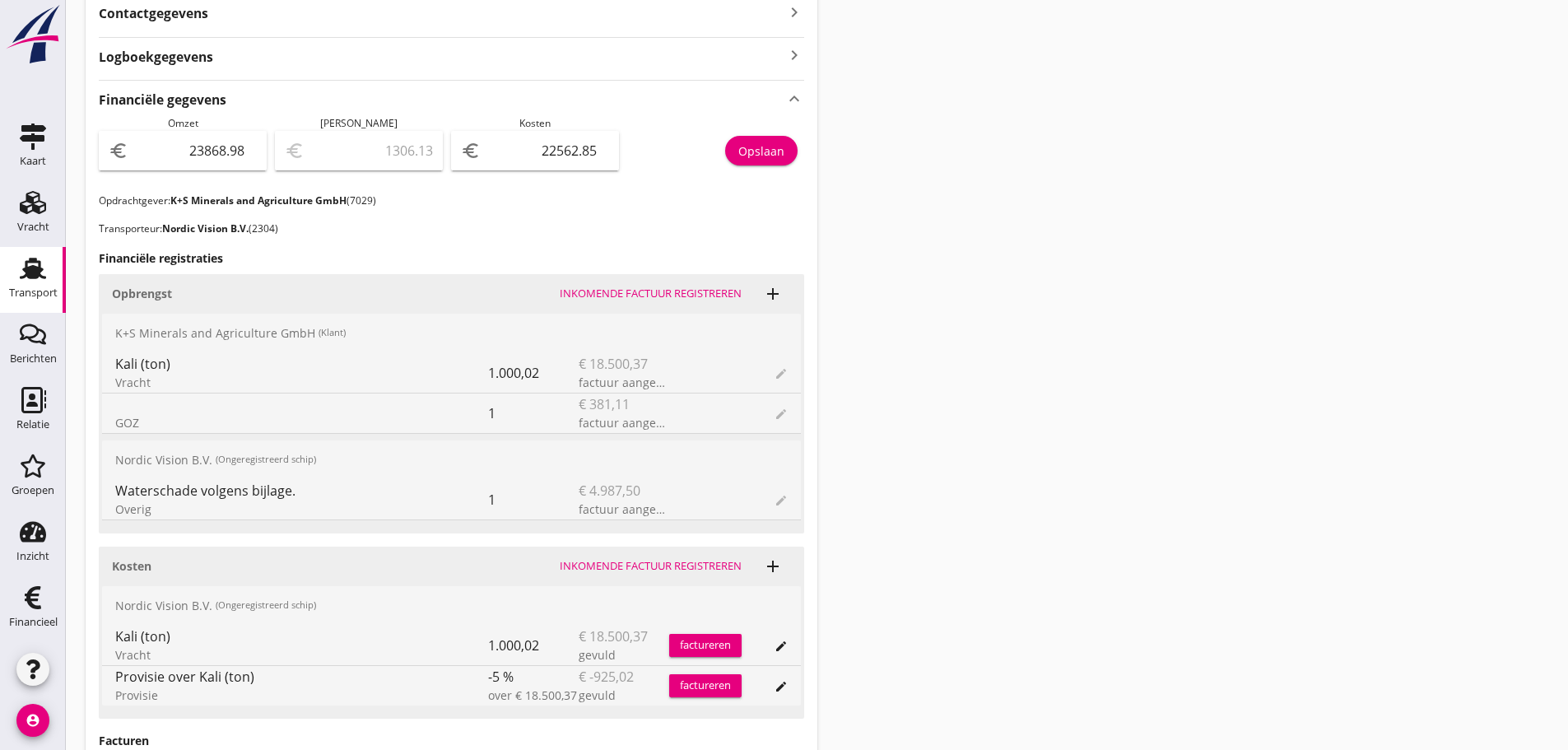
scroll to position [509, 0]
